Goal: Navigation & Orientation: Find specific page/section

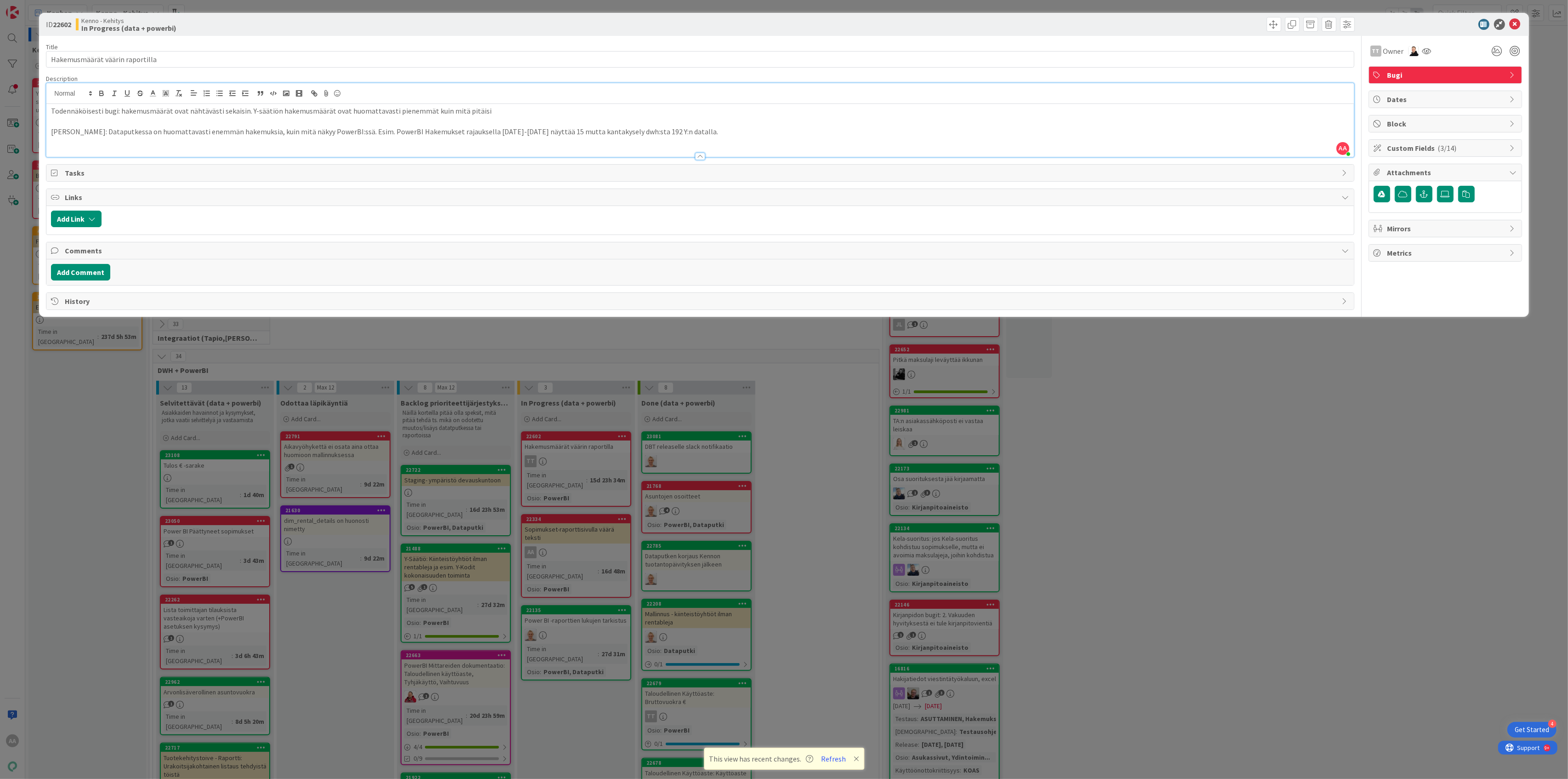
scroll to position [245, 0]
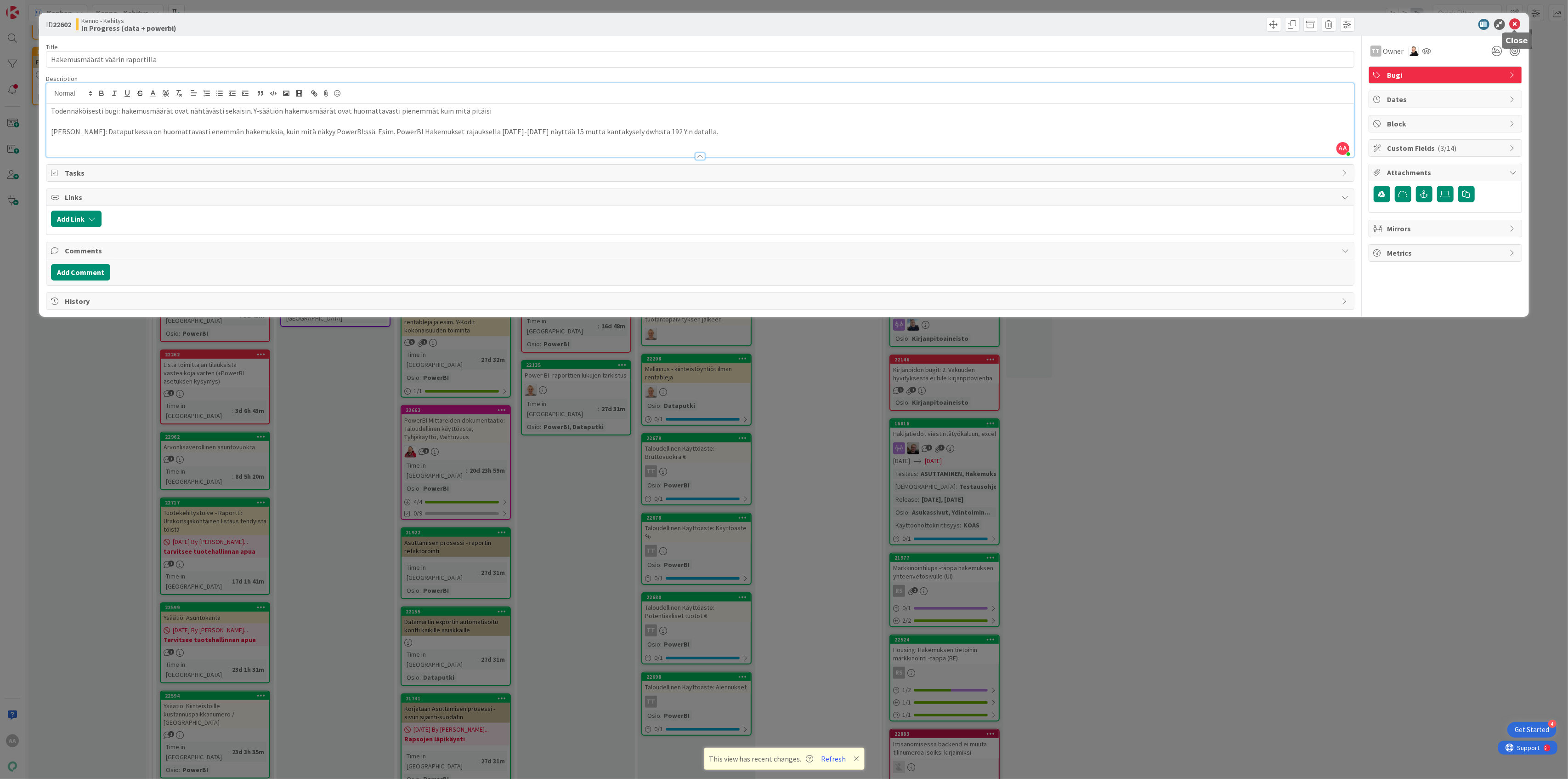
click at [1510, 23] on icon at bounding box center [1515, 24] width 11 height 11
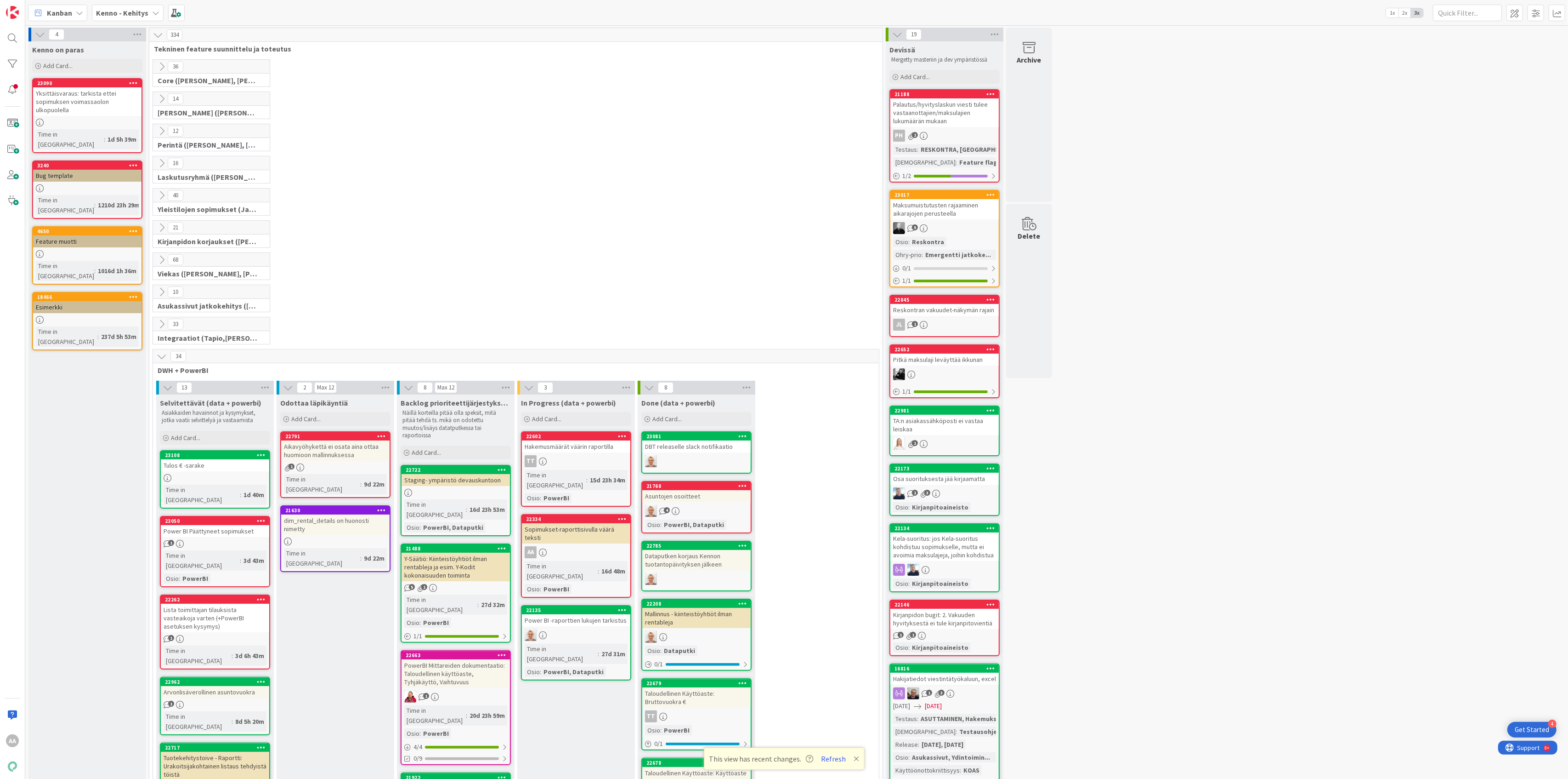
click at [140, 14] on b "Kenno - Kehitys" at bounding box center [121, 12] width 52 height 9
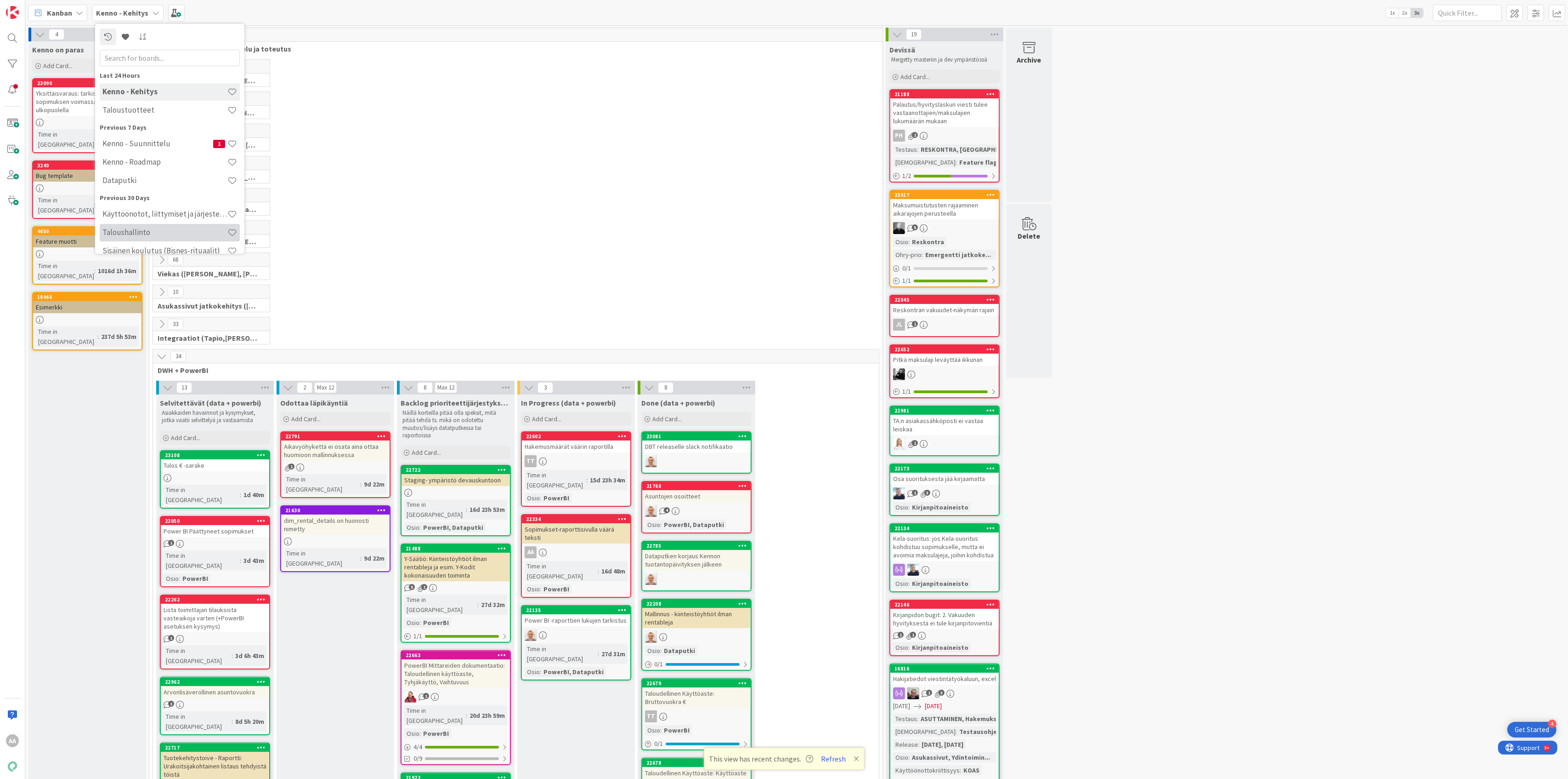
click at [169, 234] on h4 "Taloushallinto" at bounding box center [165, 232] width 125 height 9
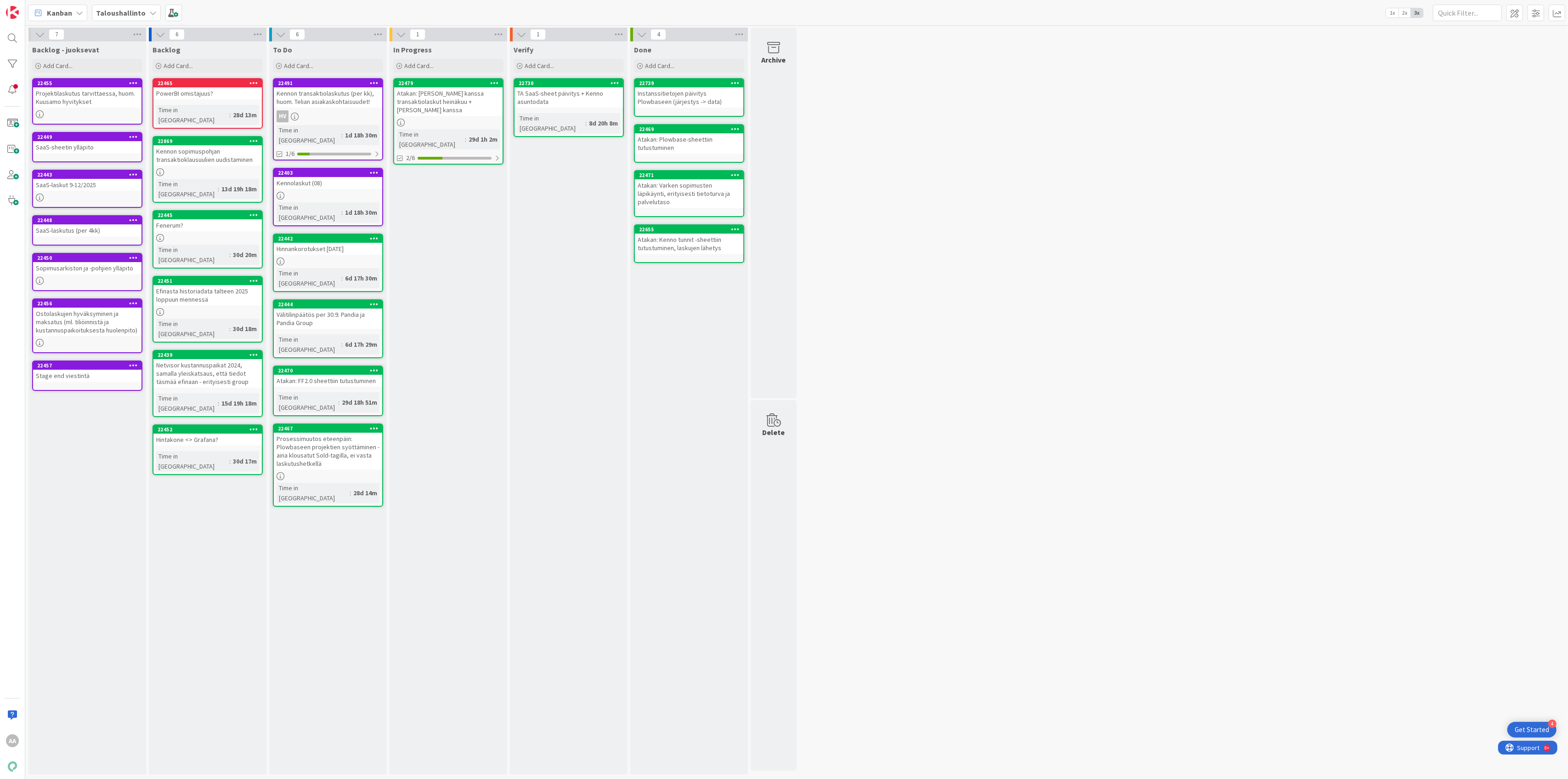
click at [82, 98] on div "Projektilaskutus tarvittaessa, huom. Kuusamo hyvitykset" at bounding box center [88, 98] width 108 height 21
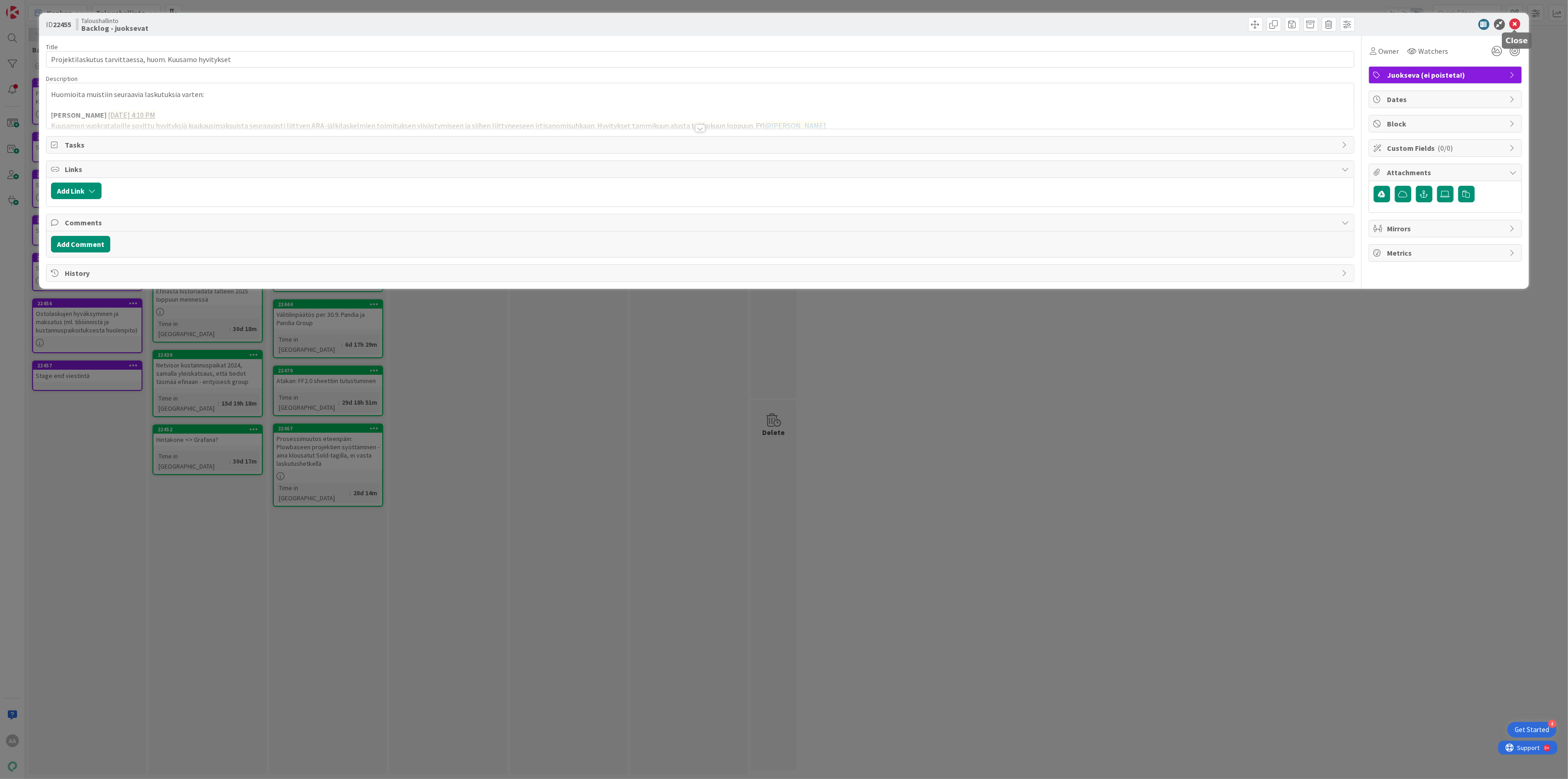
click at [1519, 26] on icon at bounding box center [1515, 24] width 11 height 11
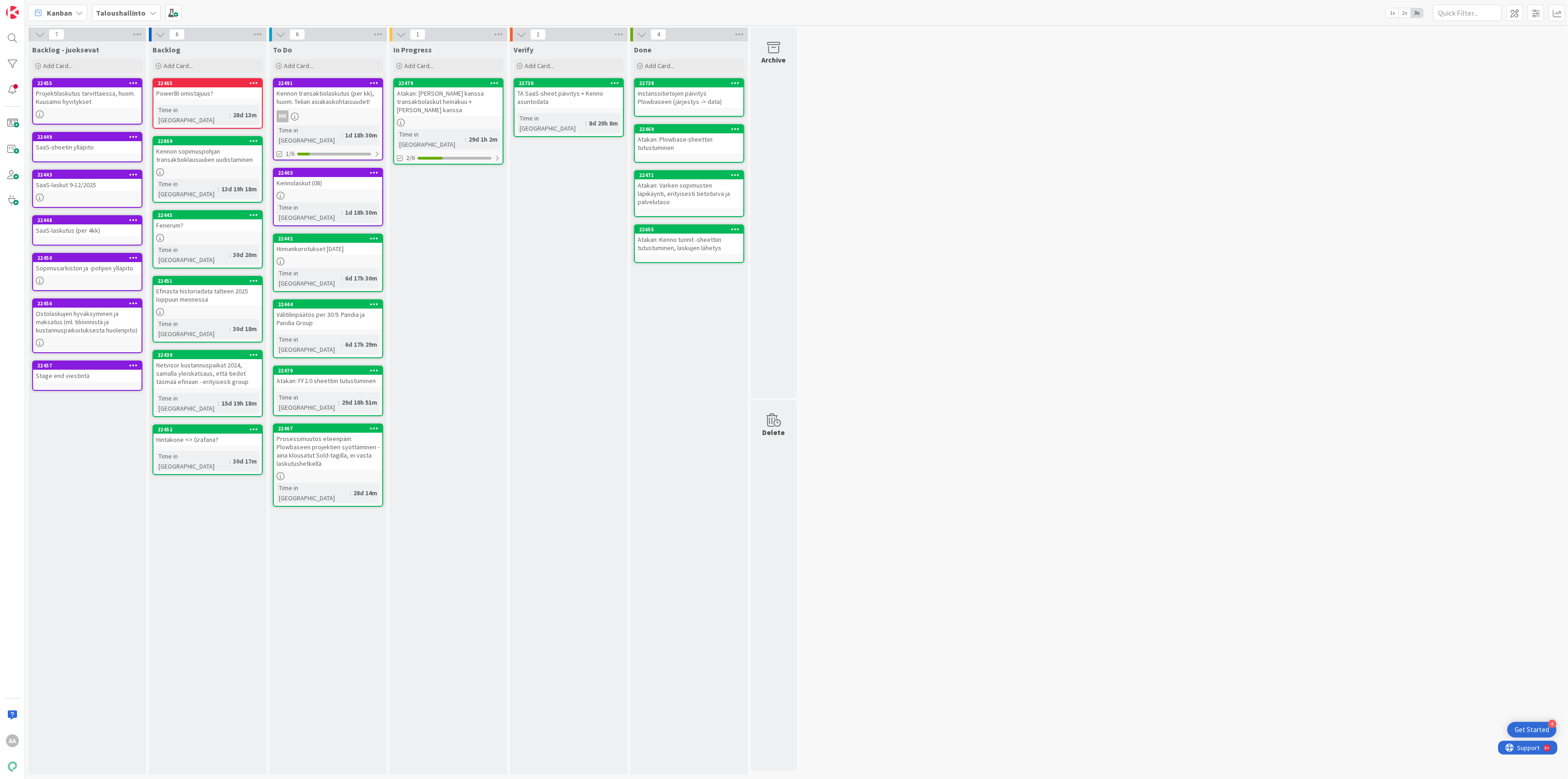
click at [306, 177] on div "Kennolaskut (08)" at bounding box center [328, 182] width 108 height 12
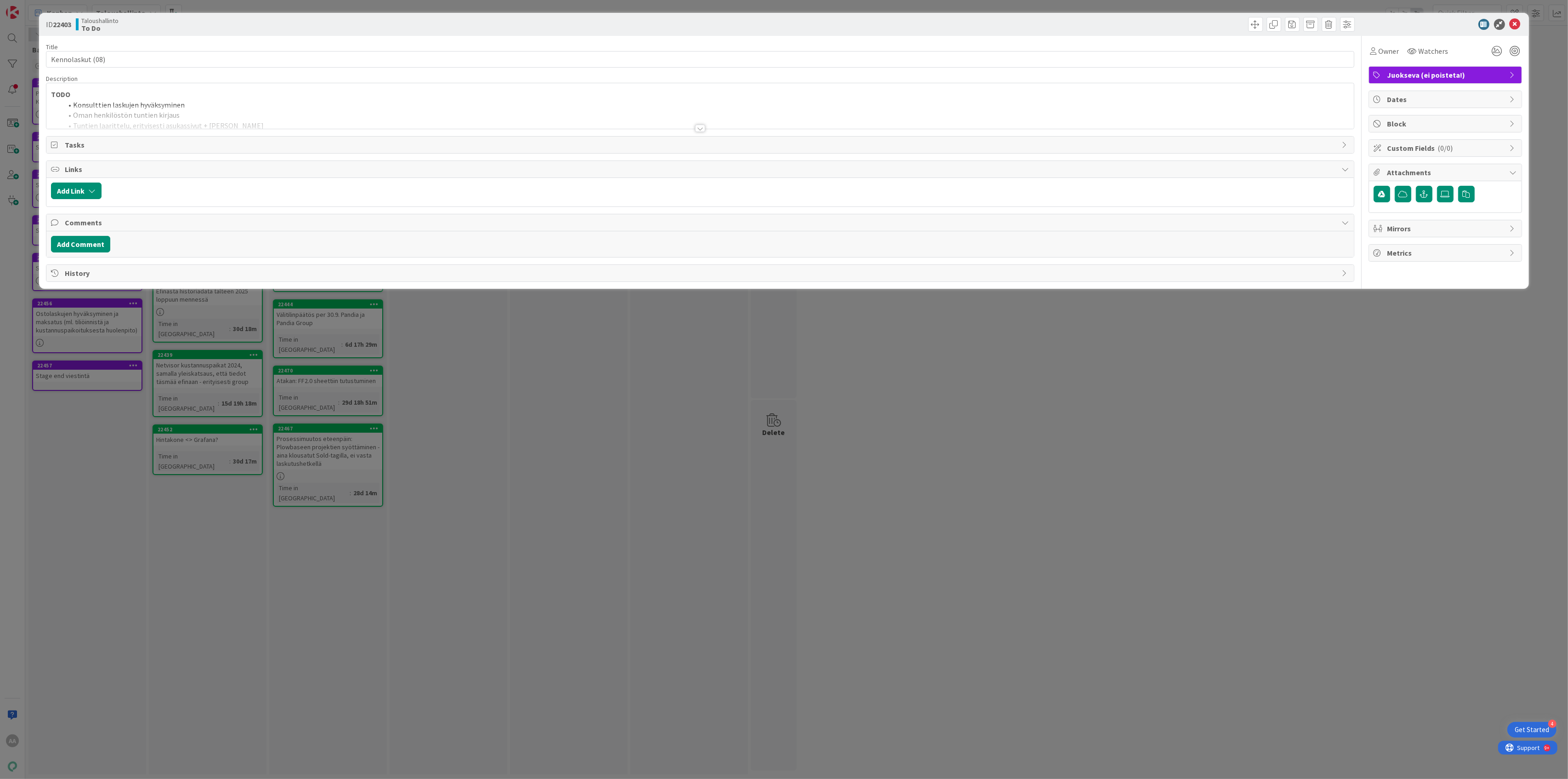
click at [702, 129] on div at bounding box center [700, 127] width 10 height 7
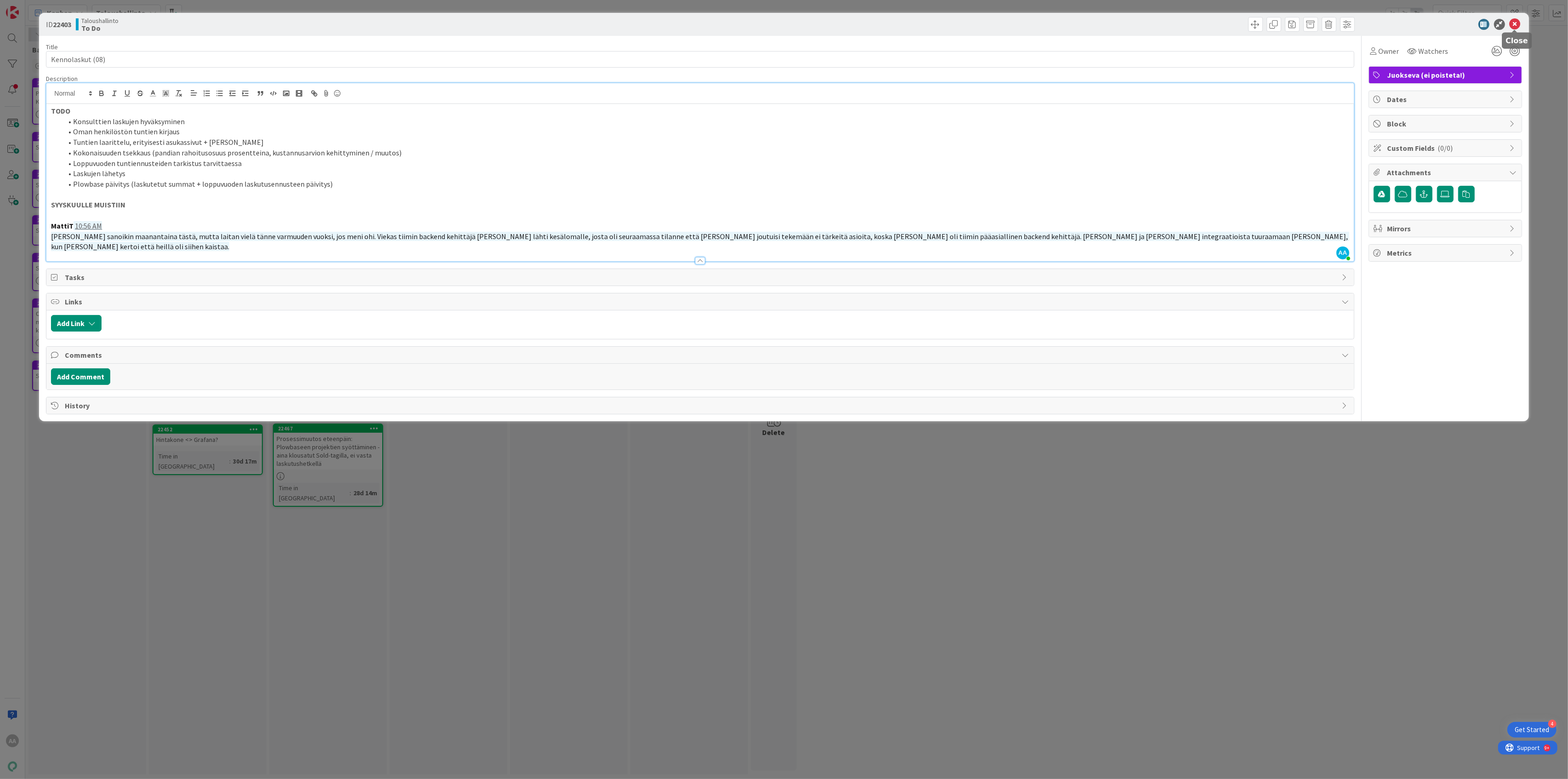
click at [1515, 23] on icon at bounding box center [1515, 24] width 11 height 11
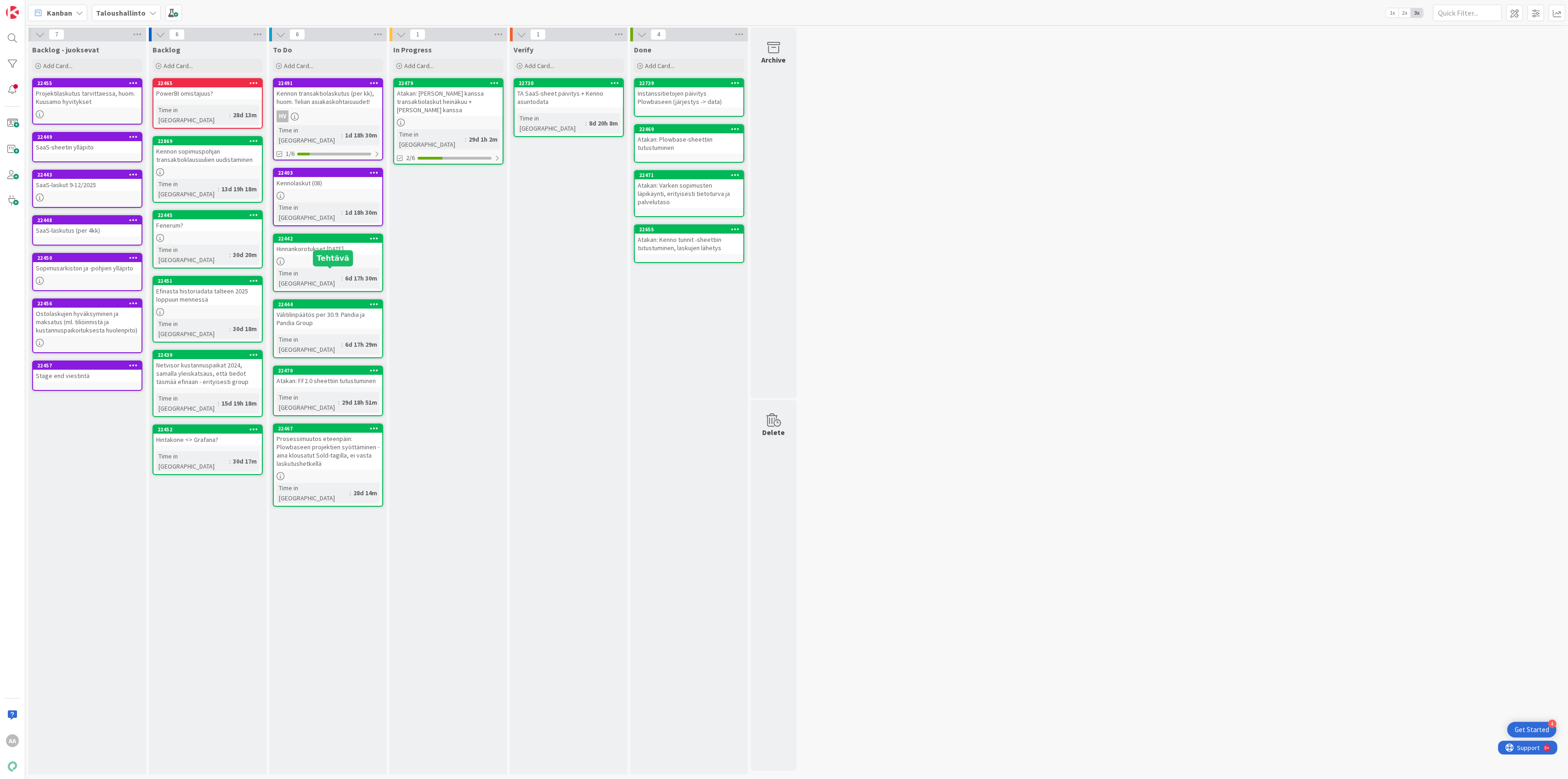
click at [342, 309] on div "Välitilinpäätös per 30.9. Pandia ja Pandia Group" at bounding box center [328, 319] width 108 height 21
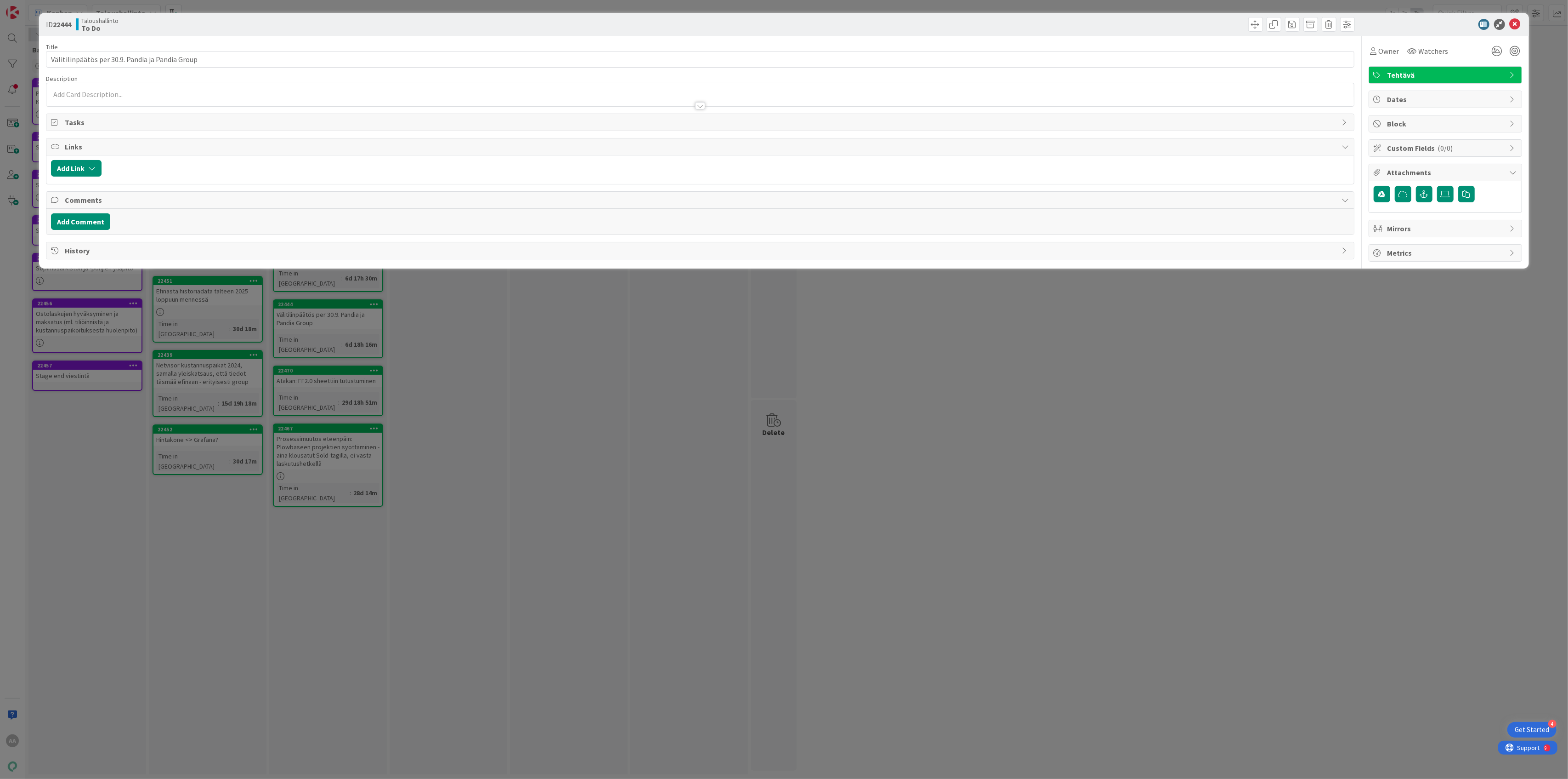
click at [702, 109] on div at bounding box center [700, 105] width 10 height 7
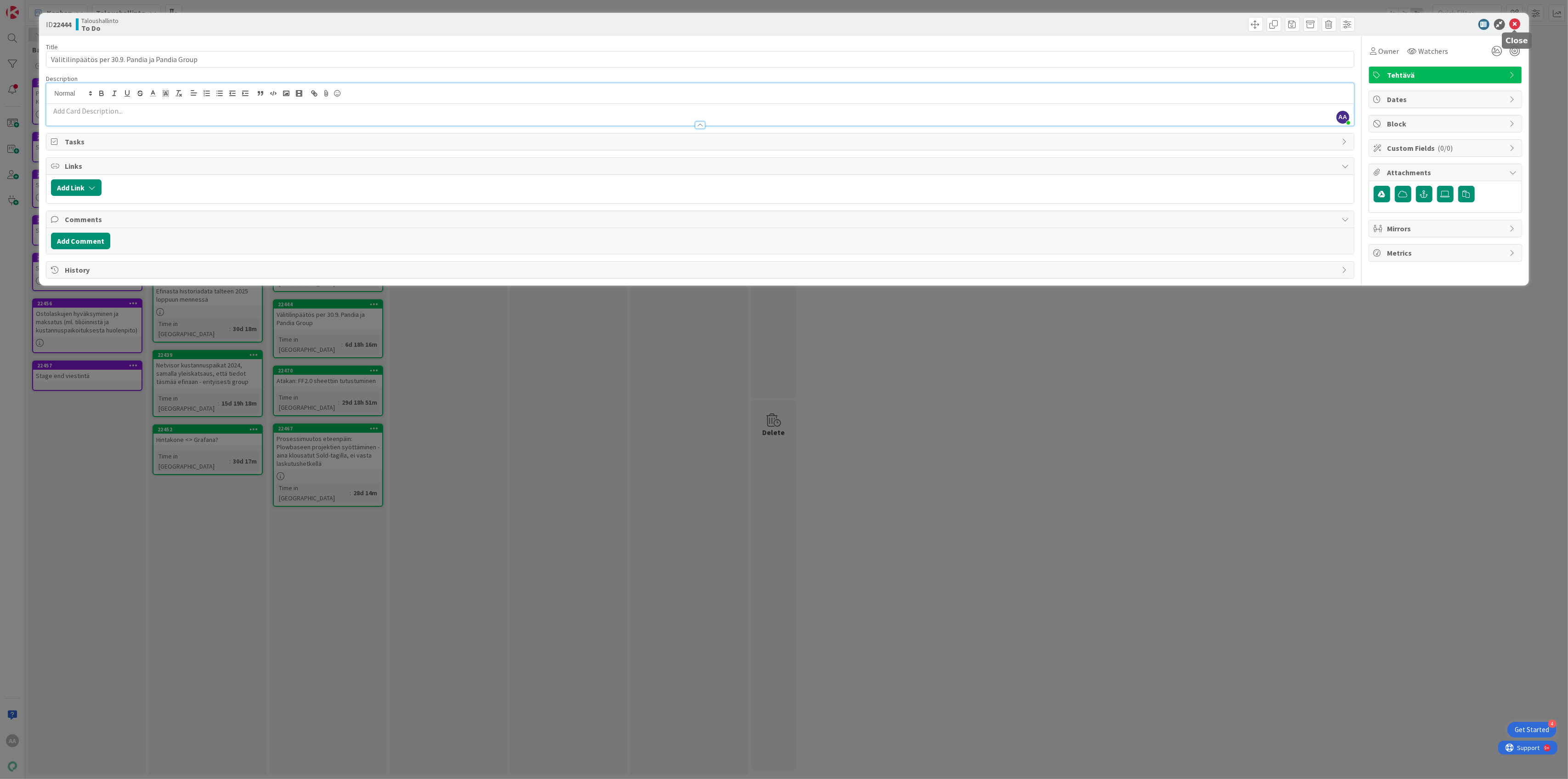
click at [1513, 26] on icon at bounding box center [1515, 24] width 11 height 11
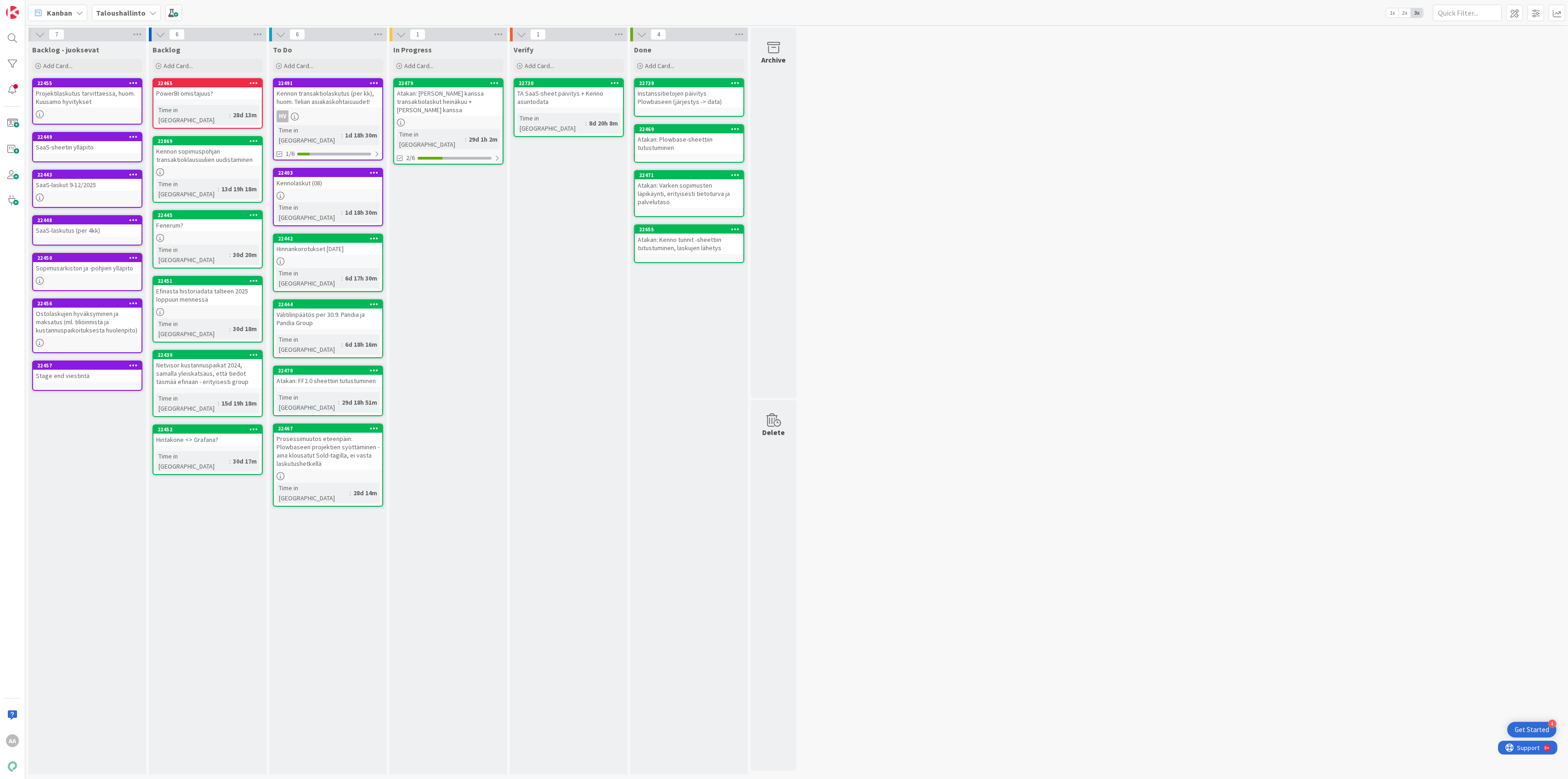
click at [116, 13] on b "Taloushallinto" at bounding box center [120, 12] width 49 height 9
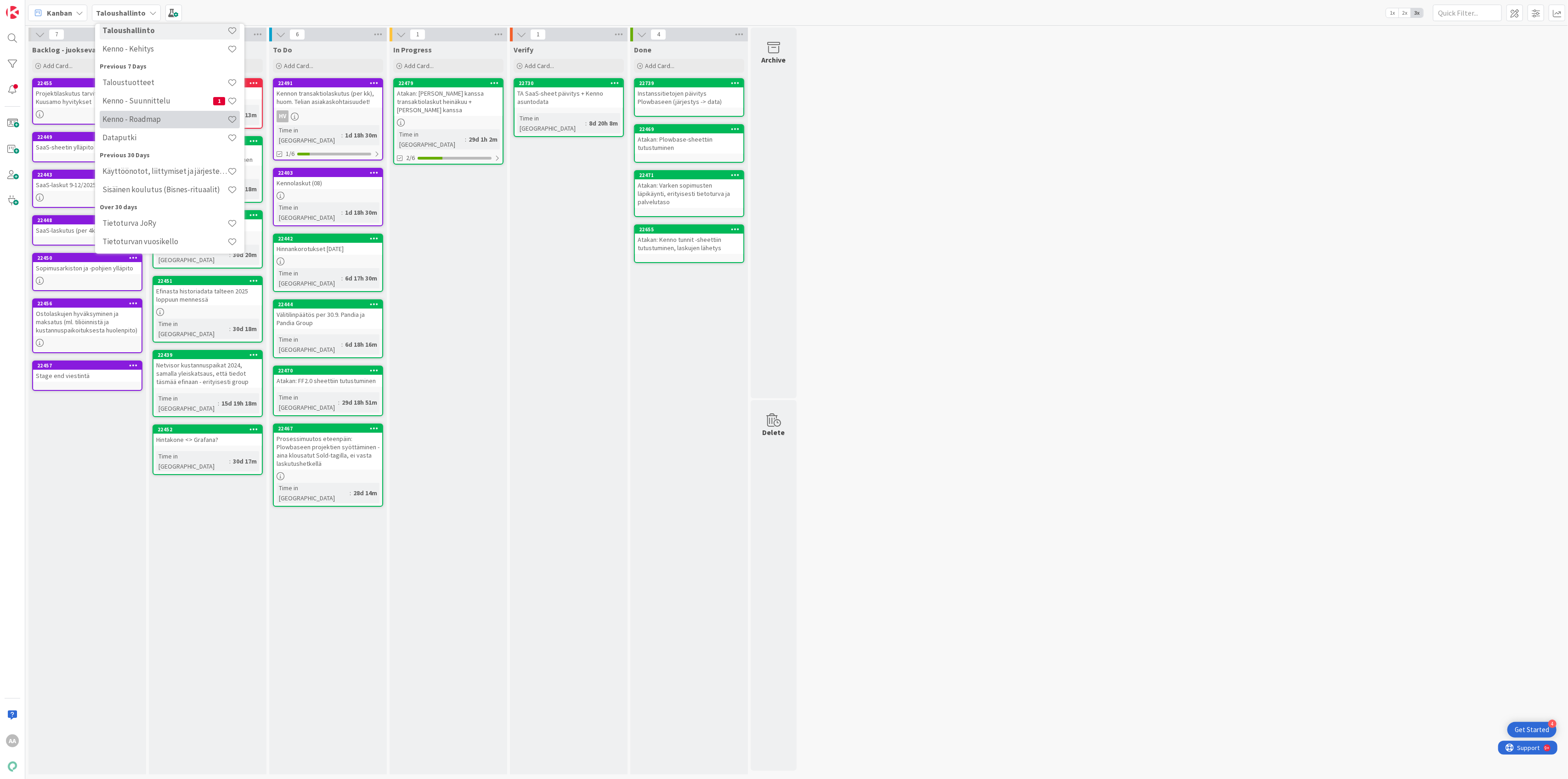
scroll to position [118, 0]
click at [1046, 383] on div "7 Backlog - juoksevat Add Card... 22455 Projektilaskutus tarvittaessa, huom. Ku…" at bounding box center [797, 403] width 1539 height 751
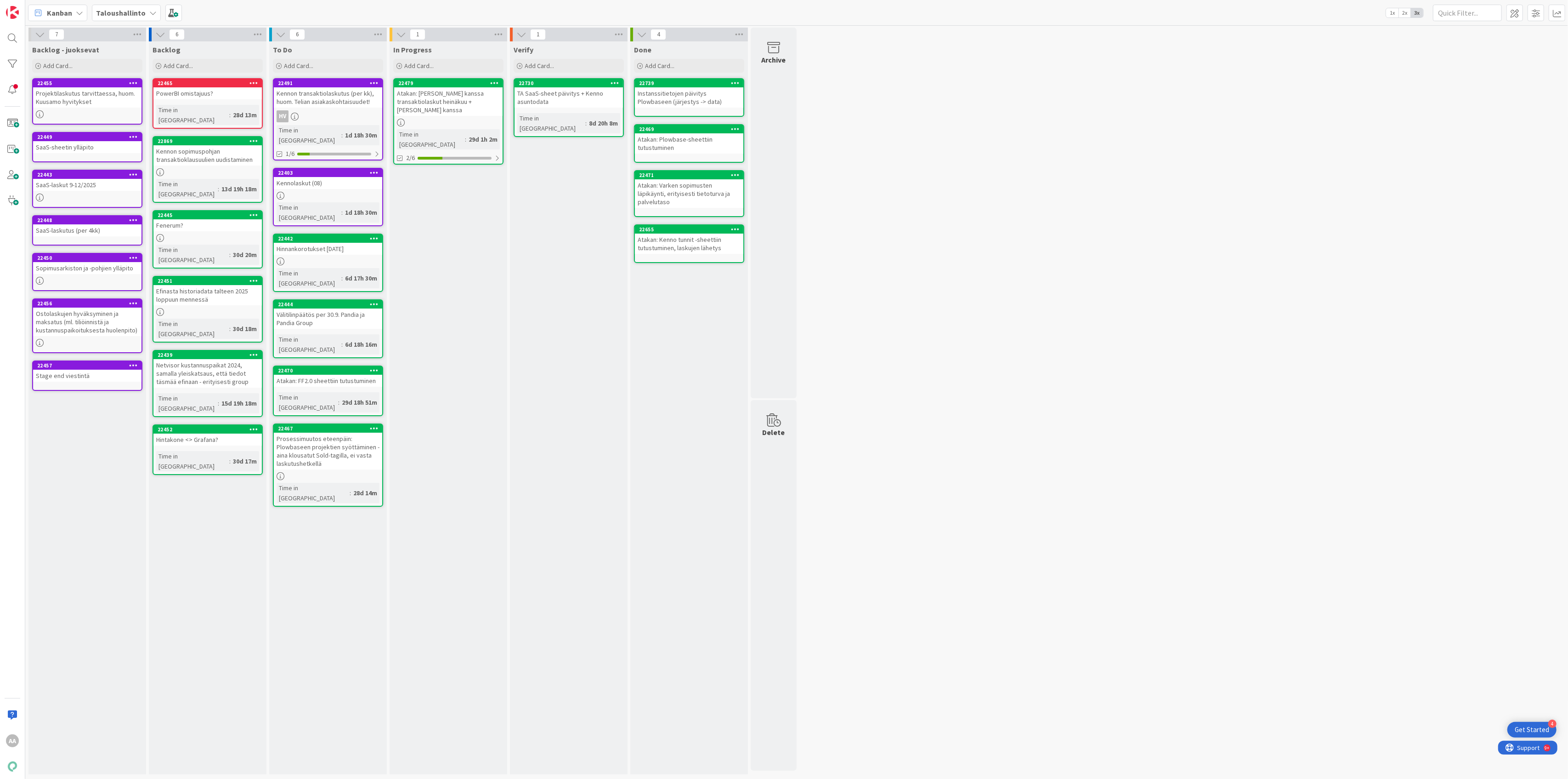
click at [183, 285] on div "Efinasta historiadata talteen 2025 loppuun mennessä" at bounding box center [208, 295] width 108 height 21
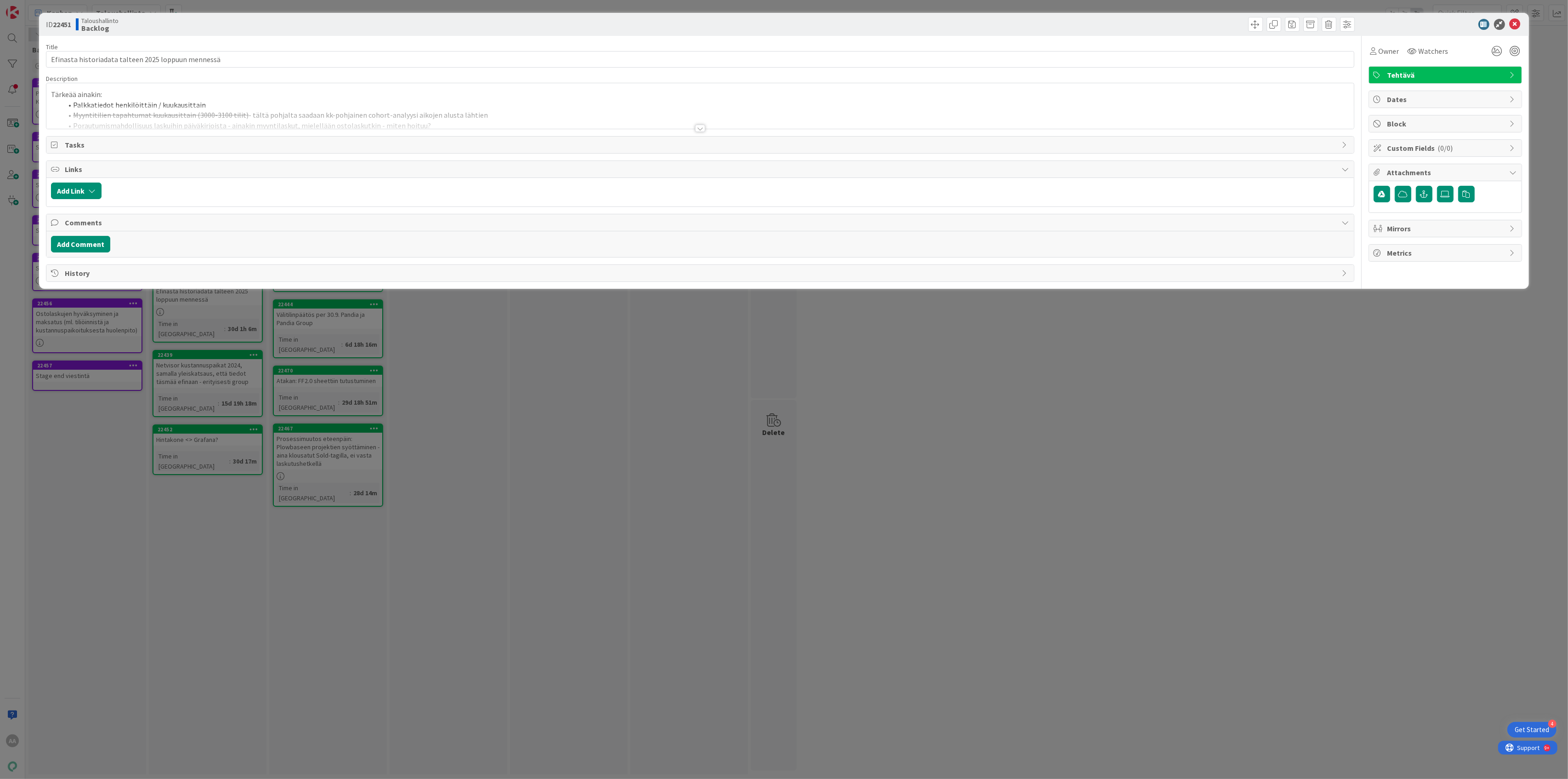
click at [704, 131] on div at bounding box center [700, 127] width 10 height 7
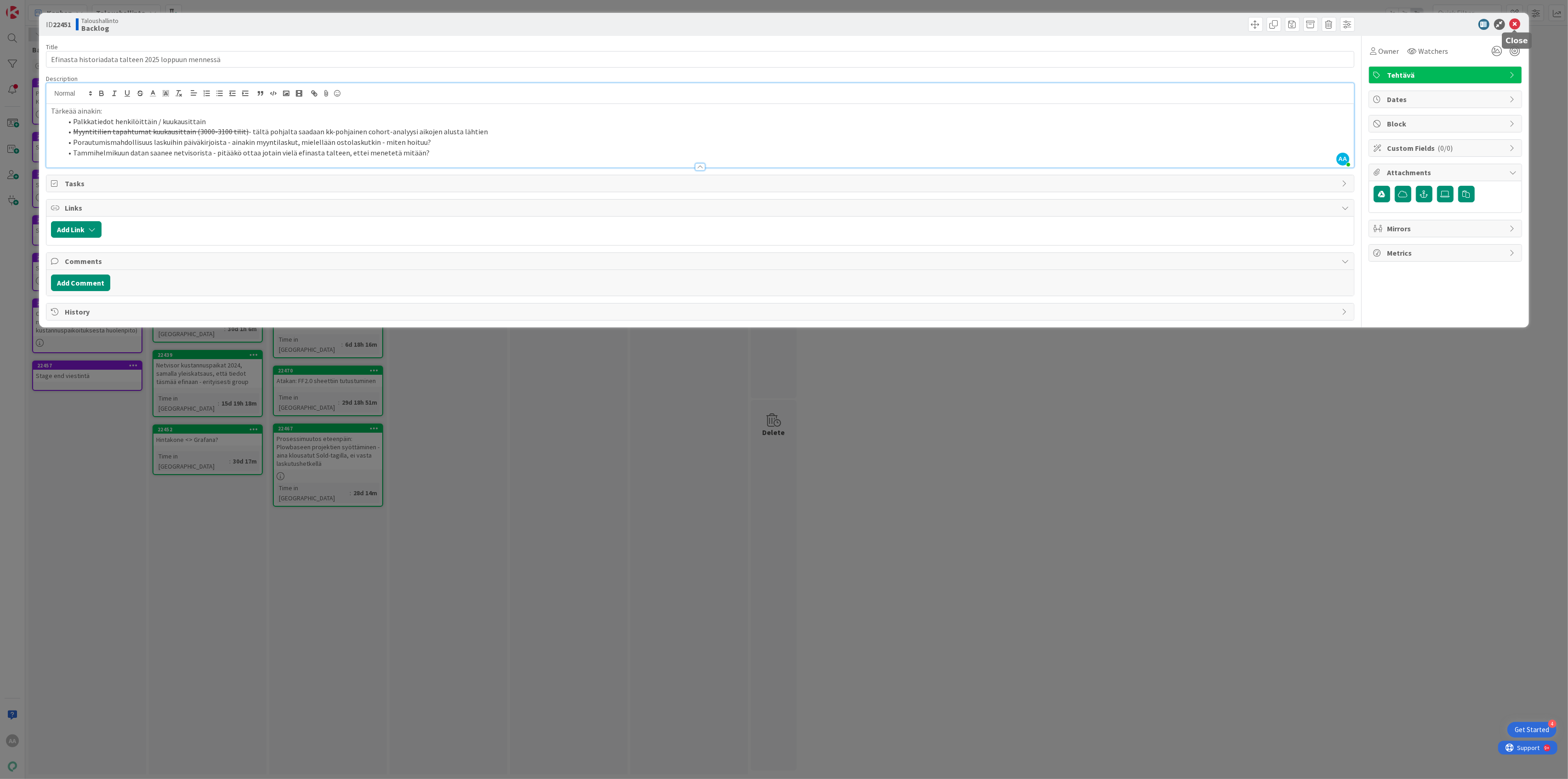
click at [1513, 27] on icon at bounding box center [1515, 24] width 11 height 11
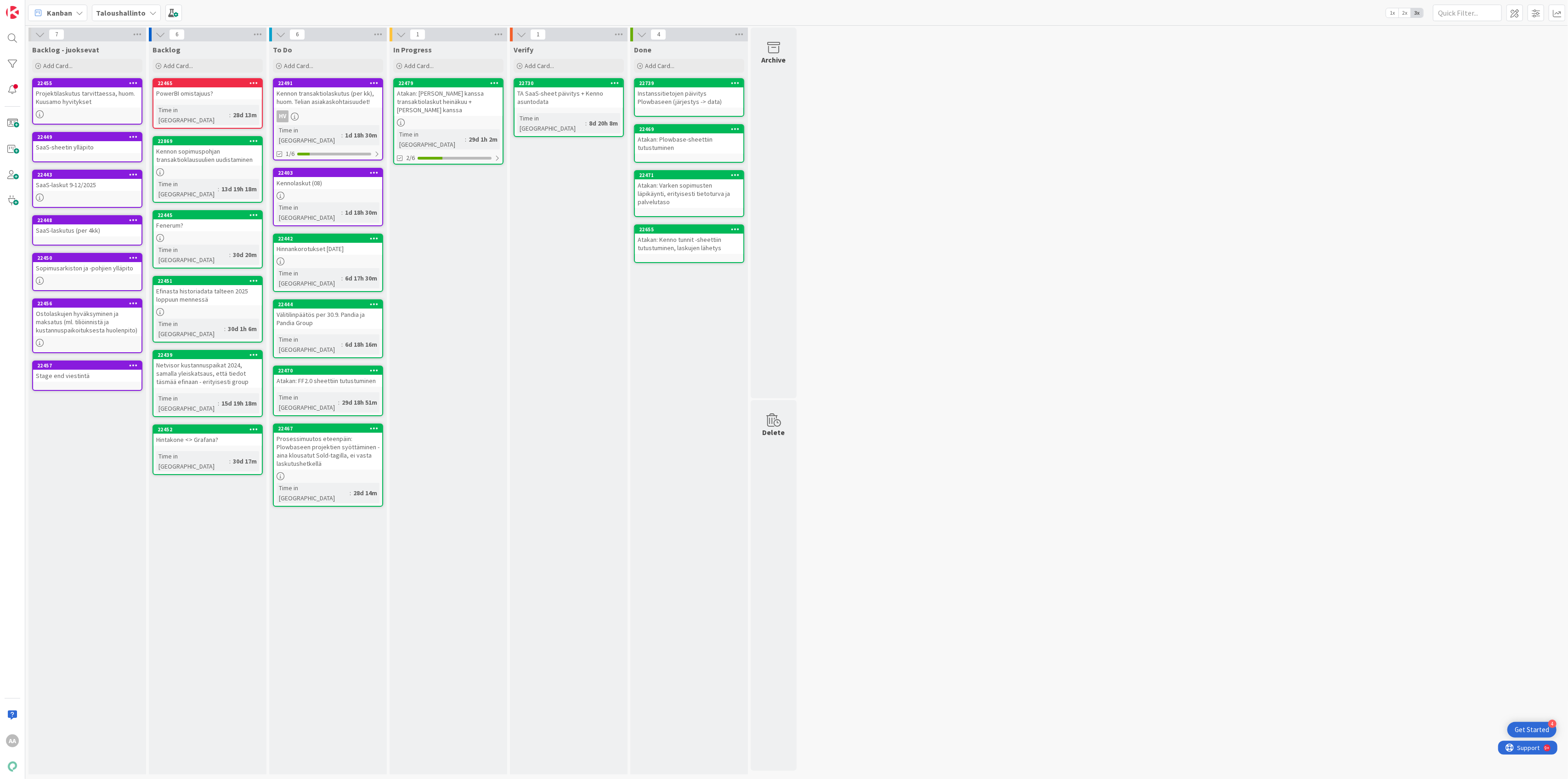
click at [578, 100] on div "TA SaaS-sheet päivitys + Kenno asuntodata" at bounding box center [569, 98] width 108 height 21
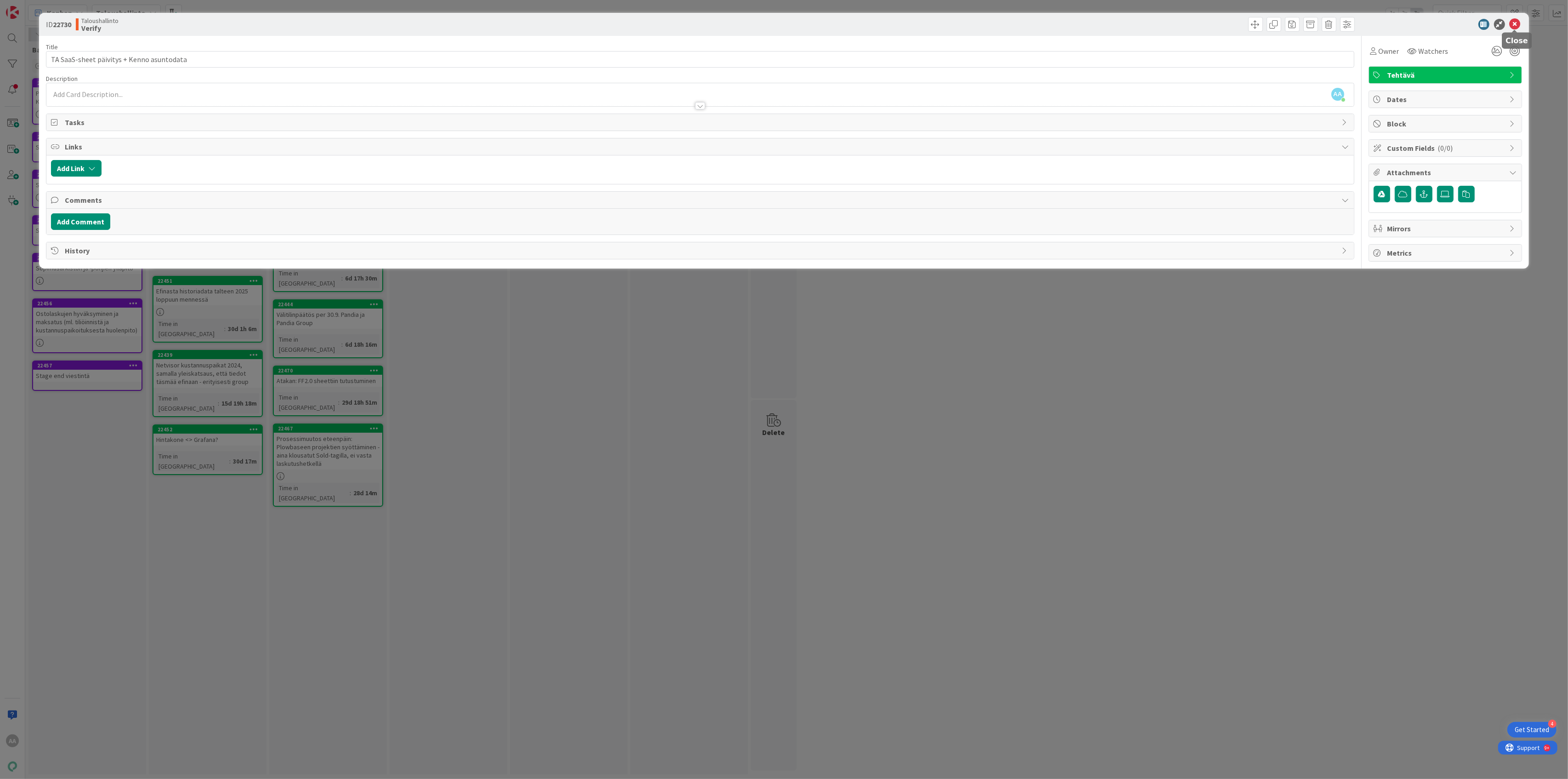
click at [1519, 29] on icon at bounding box center [1515, 24] width 11 height 11
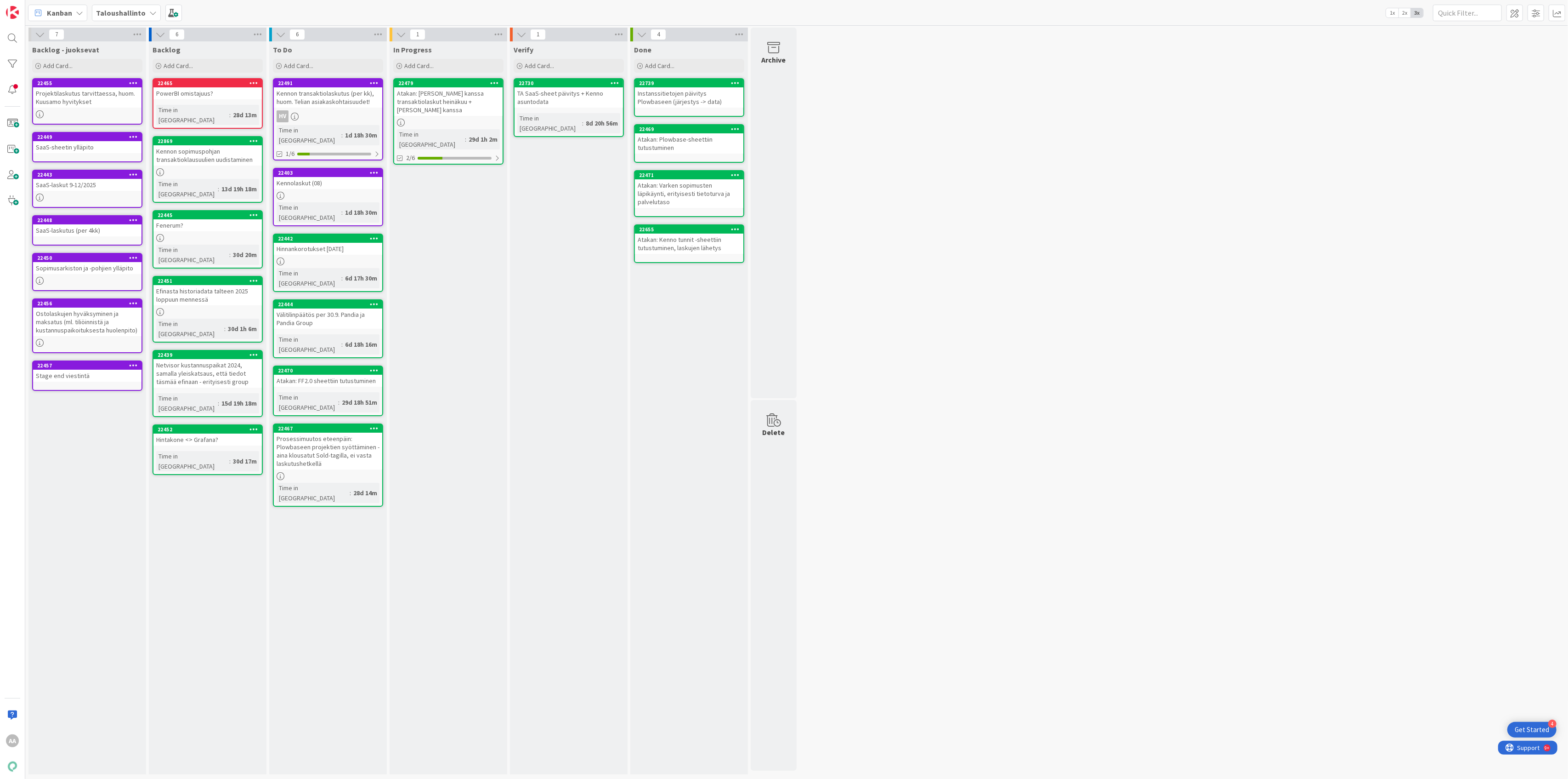
click at [703, 102] on div "Instanssitietojen päivitys Plowbaseen (järjestys -> data)" at bounding box center [689, 98] width 108 height 21
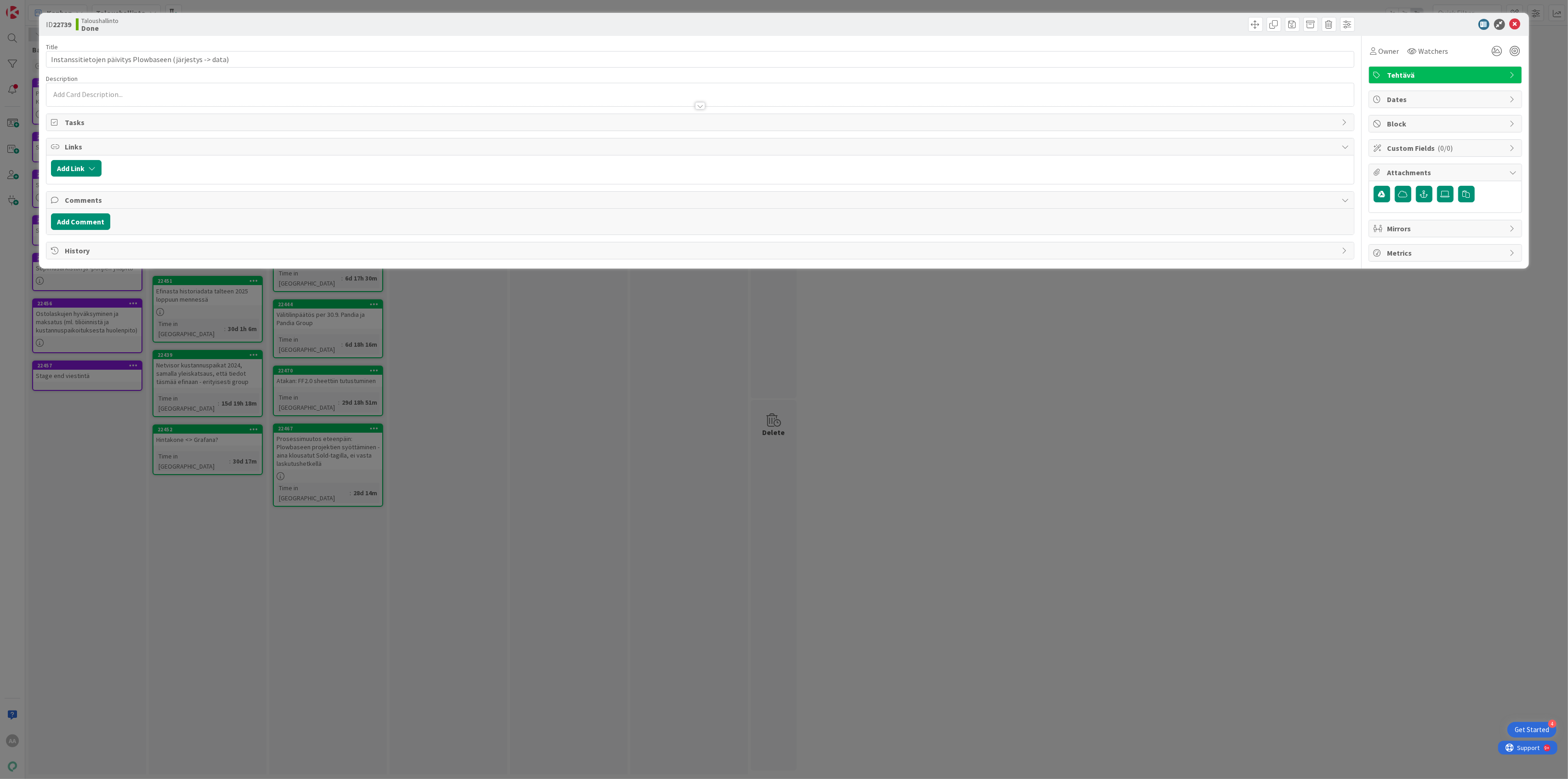
click at [1518, 31] on div "ID 22739 Taloushallinto Done" at bounding box center [784, 24] width 1489 height 23
click at [1515, 27] on icon at bounding box center [1515, 24] width 11 height 11
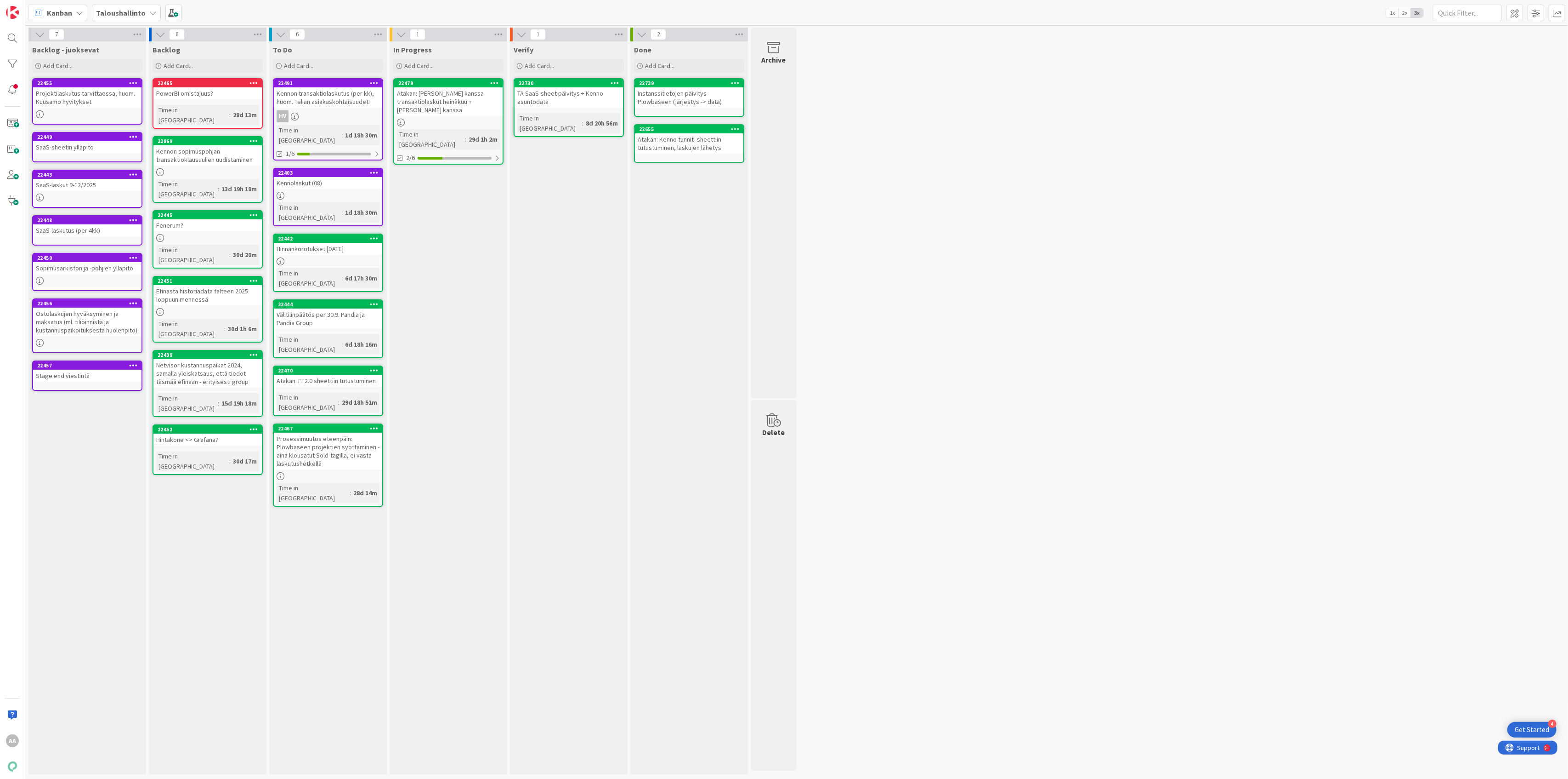
click at [216, 150] on div "Kennon sopimuspohjan transaktioklausuulien uudistaminen" at bounding box center [208, 155] width 108 height 21
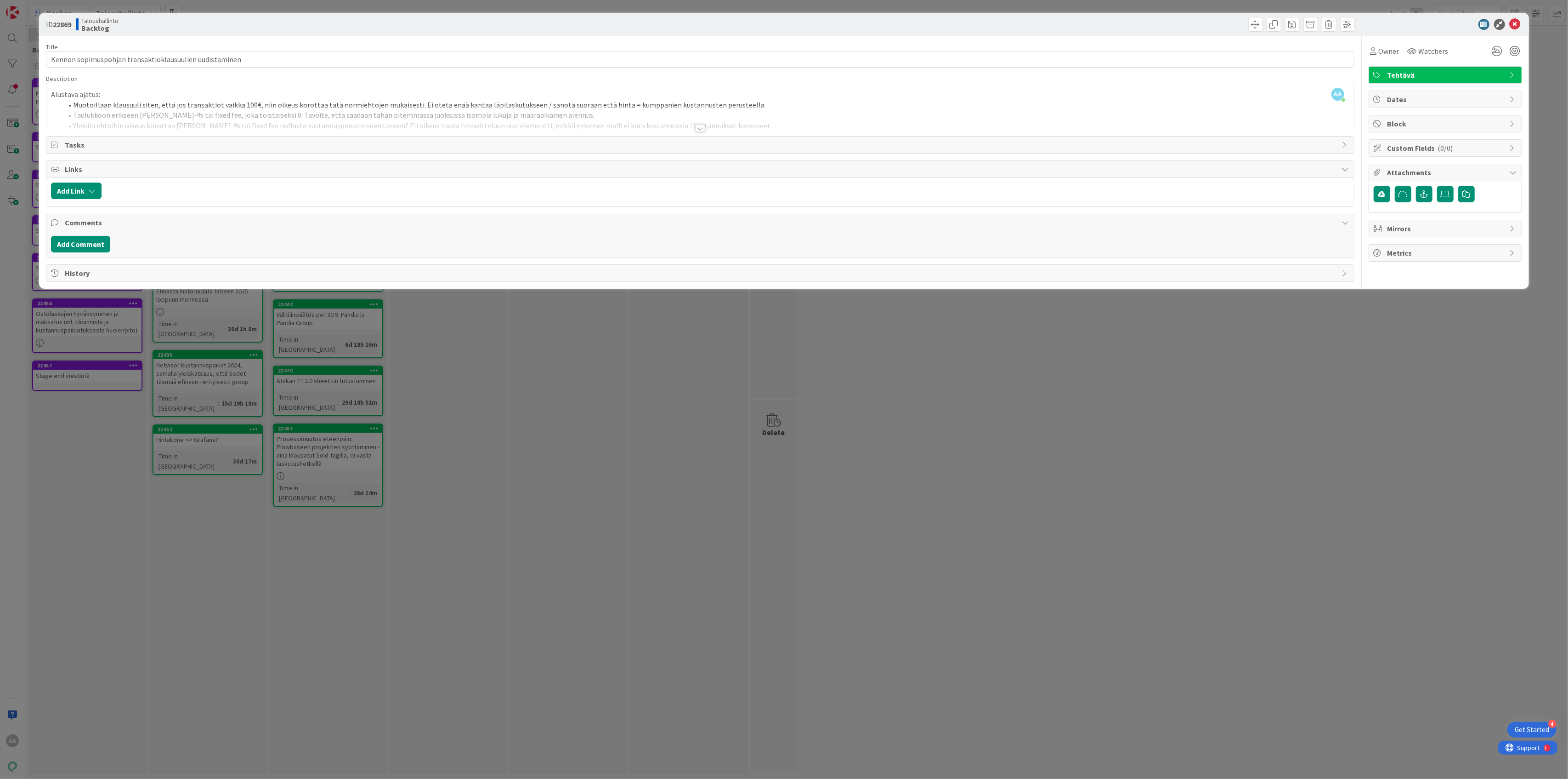
click at [703, 131] on div at bounding box center [700, 127] width 10 height 7
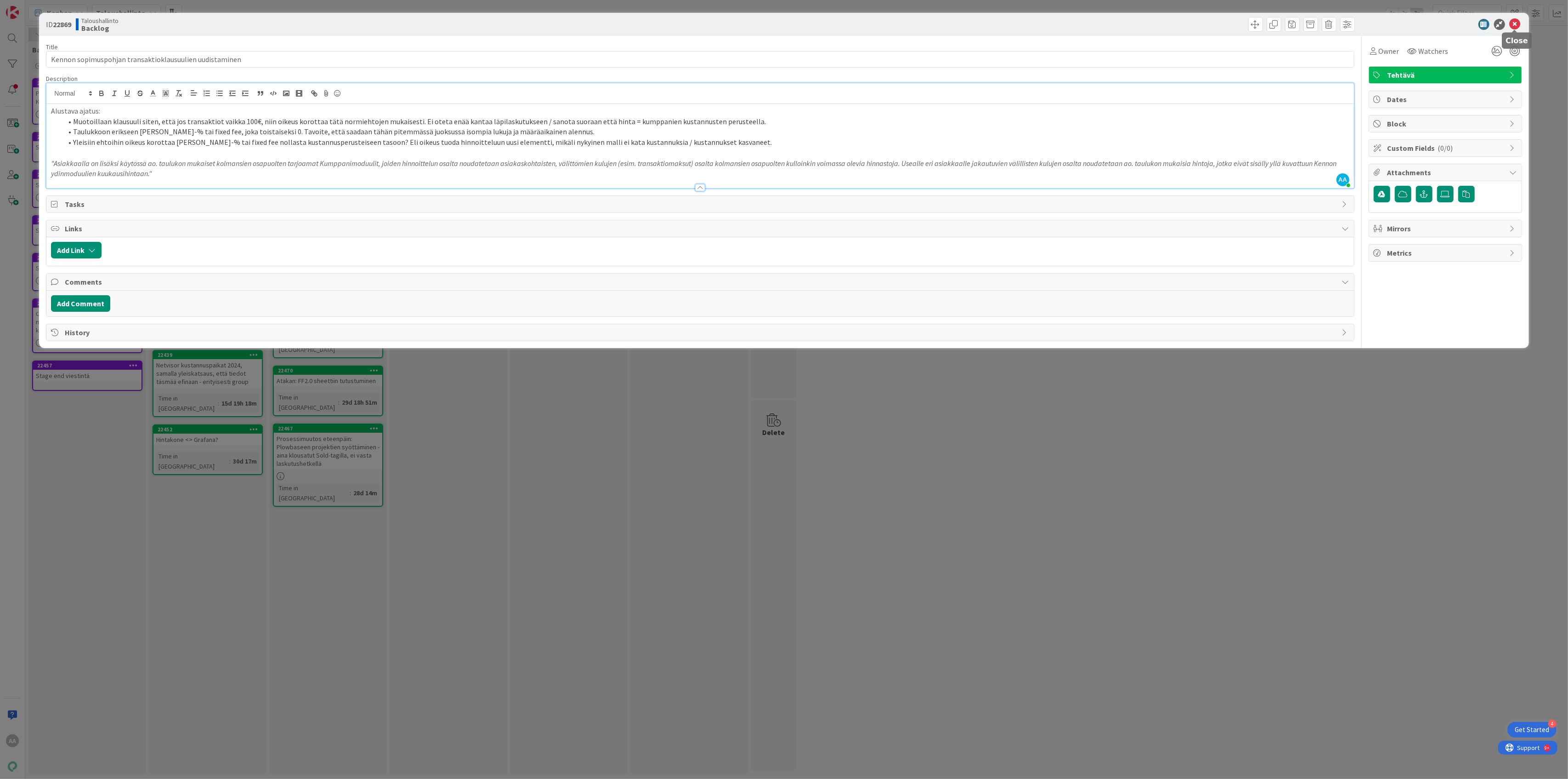
click at [1519, 22] on icon at bounding box center [1515, 24] width 11 height 11
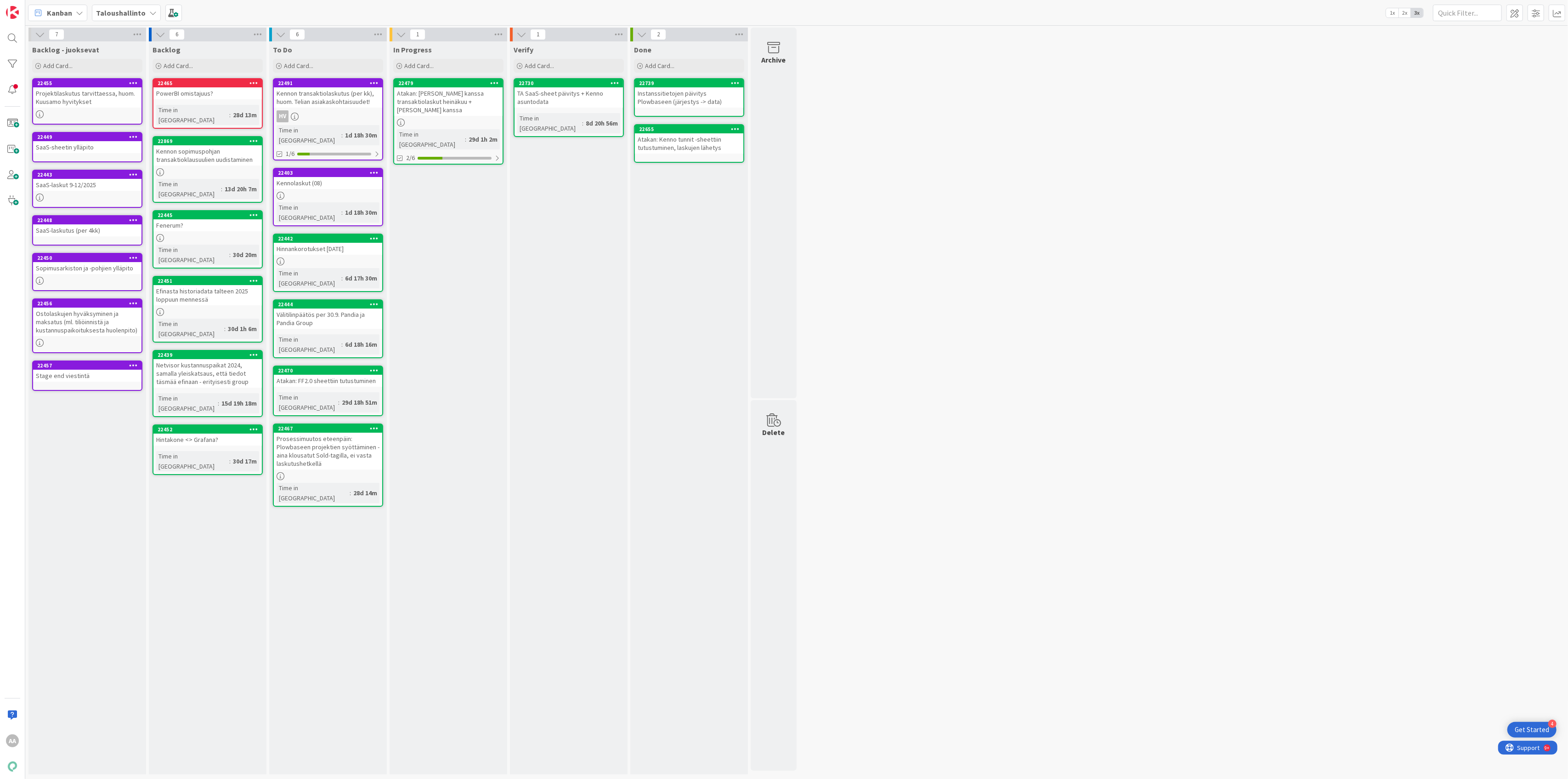
click at [170, 219] on div "Fenerum?" at bounding box center [208, 225] width 108 height 12
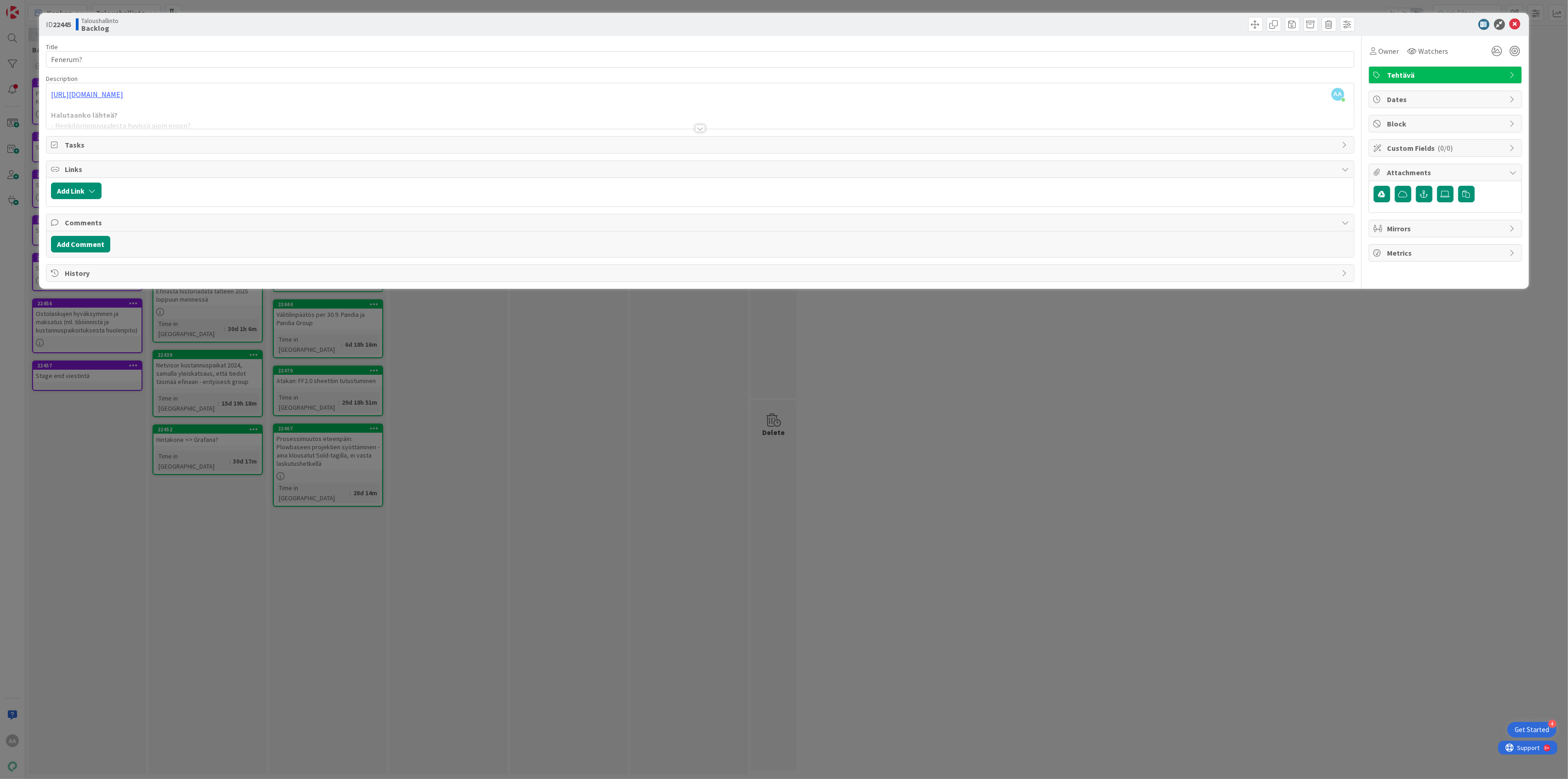
click at [701, 128] on div at bounding box center [700, 127] width 10 height 7
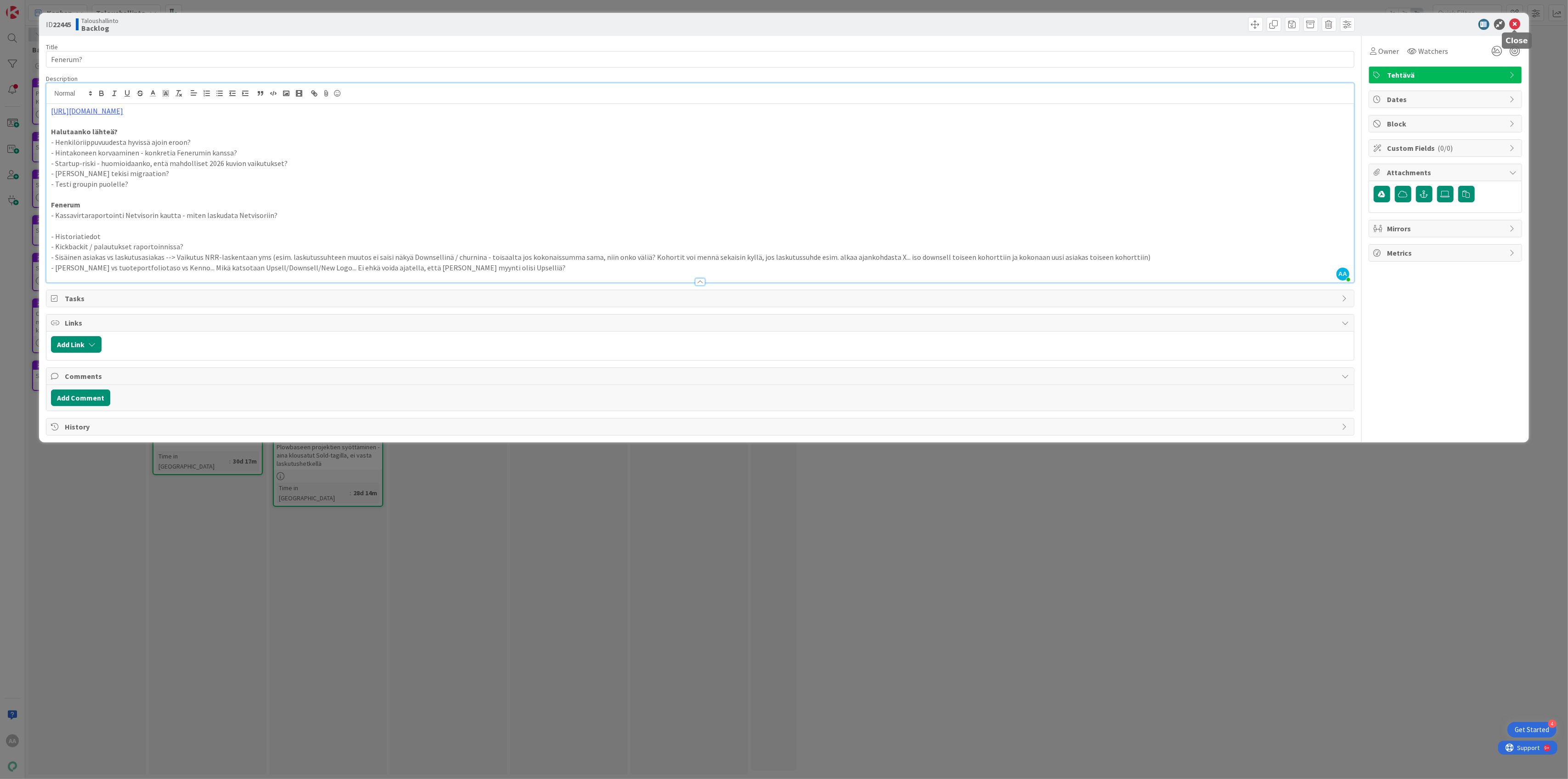
click at [1519, 25] on icon at bounding box center [1515, 24] width 11 height 11
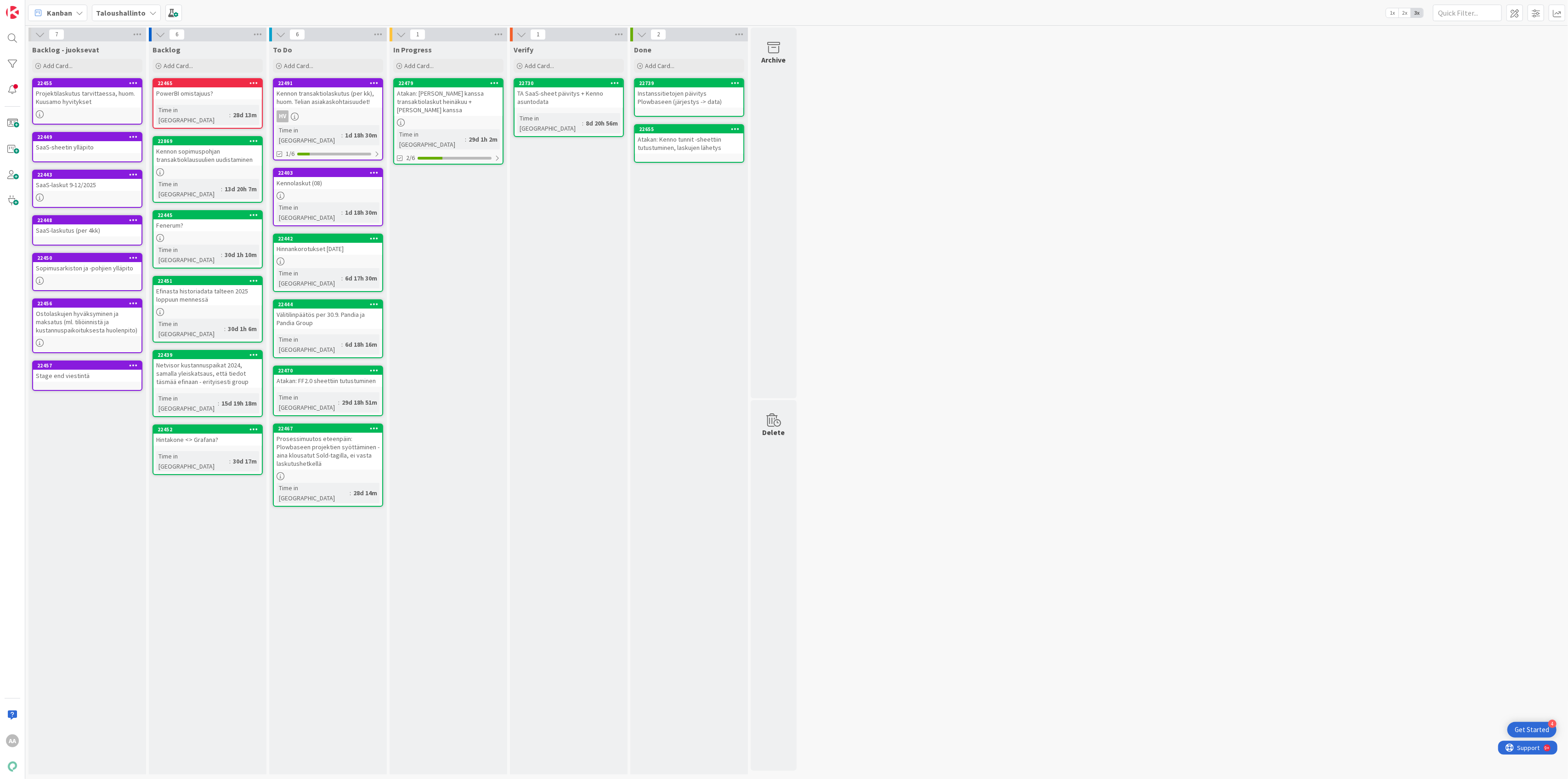
click at [308, 243] on div "Hinnankorotukset [DATE]" at bounding box center [328, 248] width 108 height 12
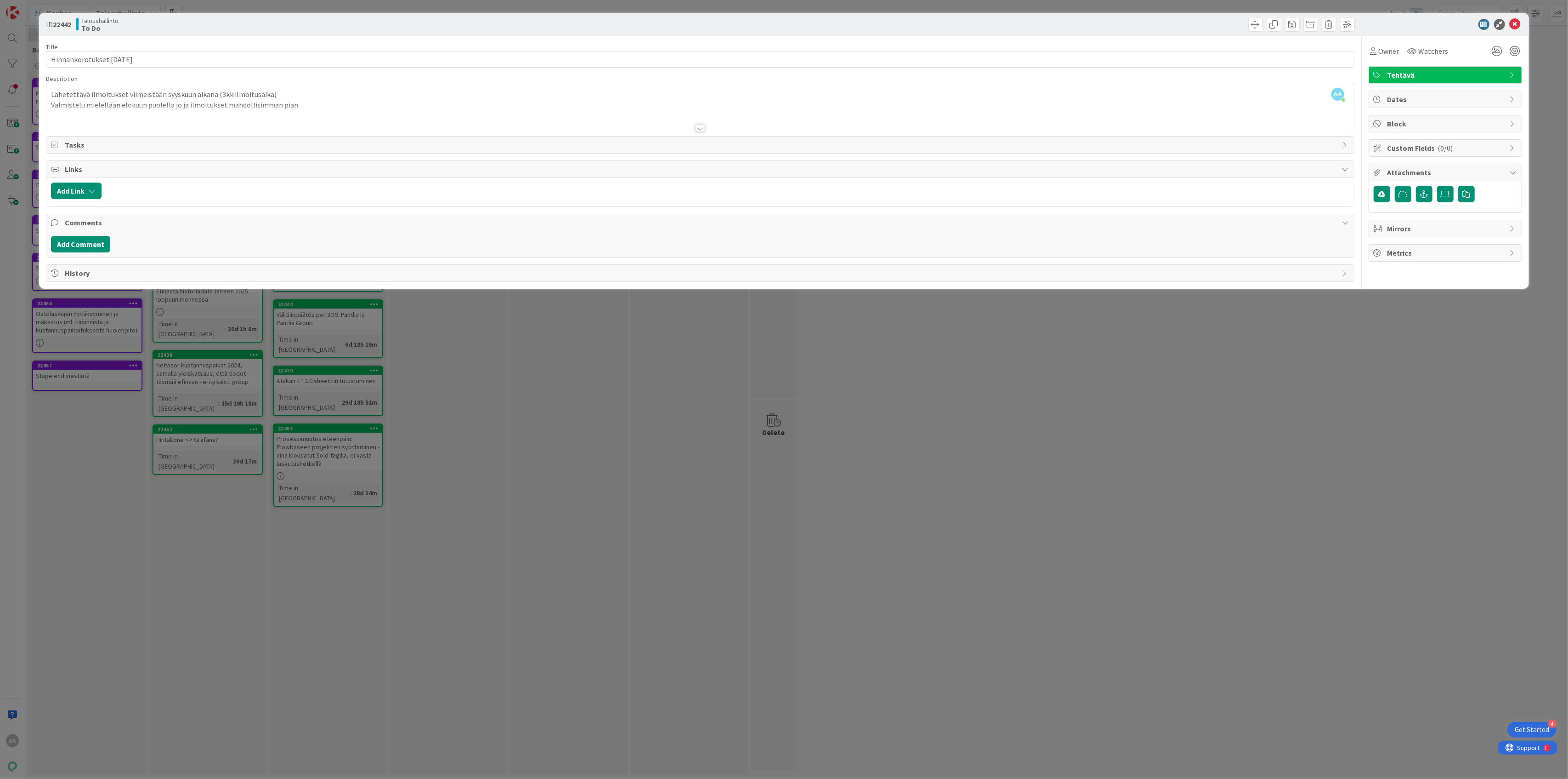
click at [699, 129] on div at bounding box center [700, 127] width 10 height 7
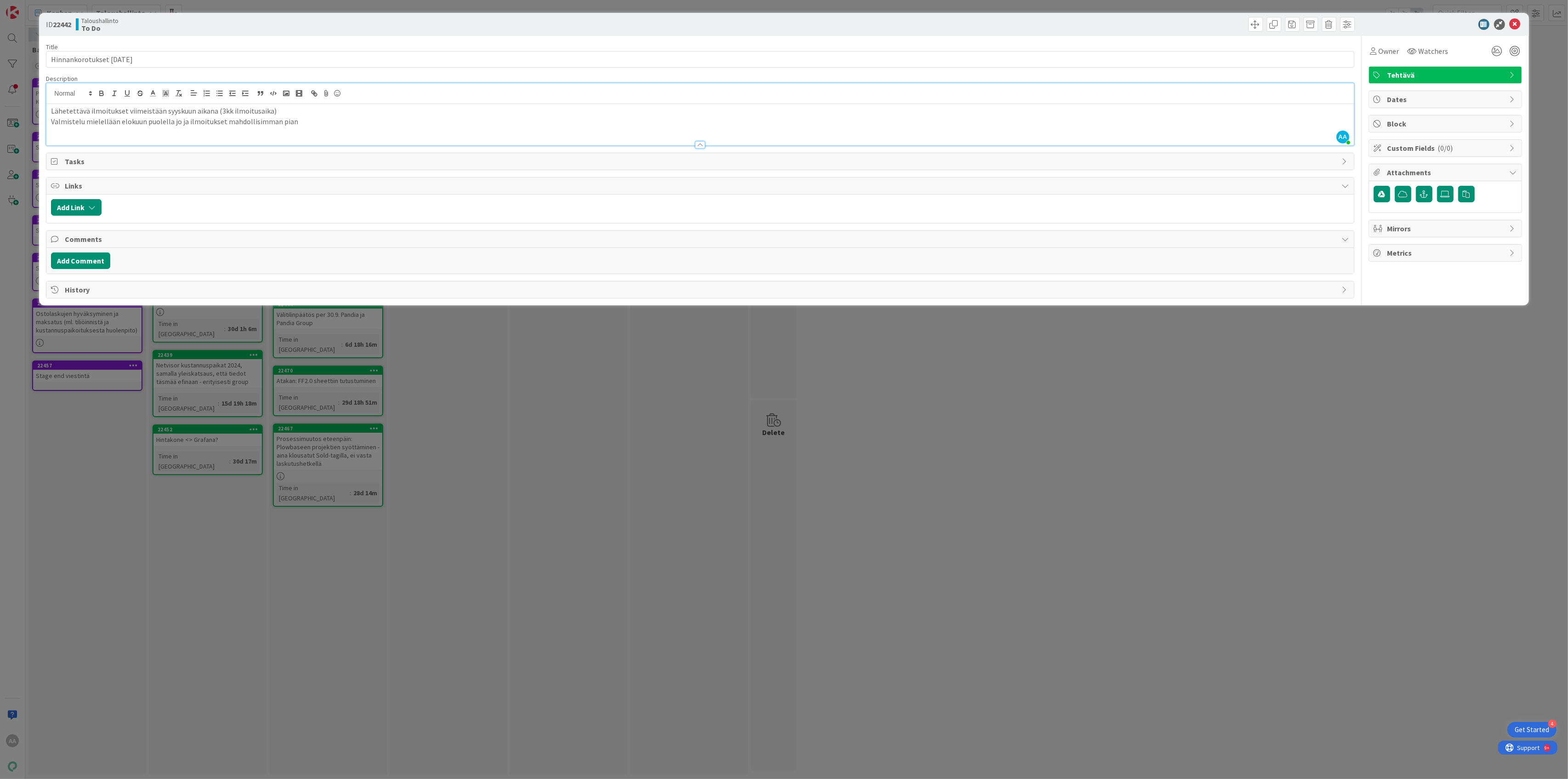
click at [320, 125] on p "Valmistelu mielellään elokuun puolella jo ja ilmoitukset mahdollisimman pian" at bounding box center [700, 121] width 1298 height 11
